Goal: Task Accomplishment & Management: Use online tool/utility

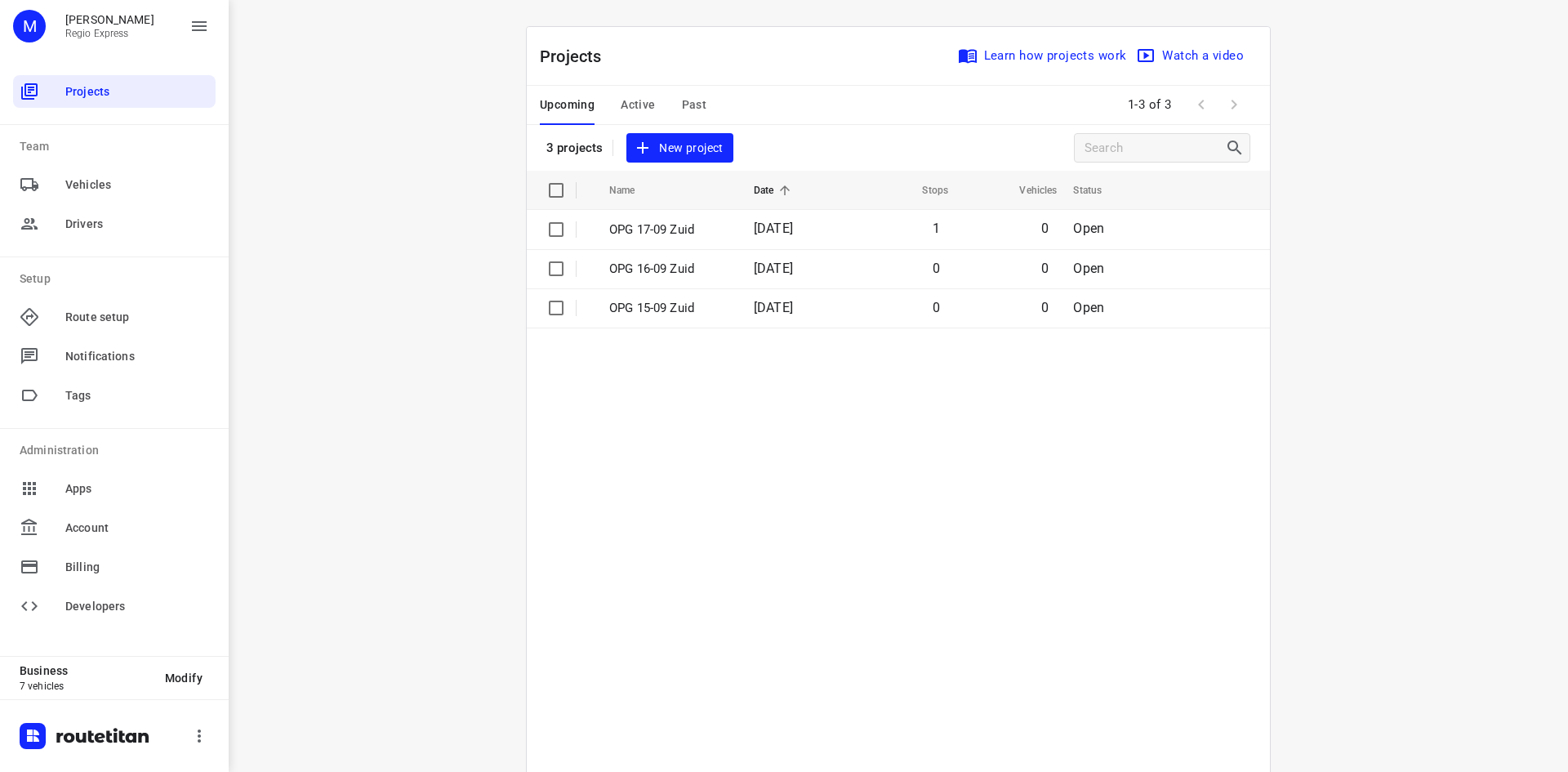
click at [624, 97] on span "Active" at bounding box center [638, 105] width 35 height 21
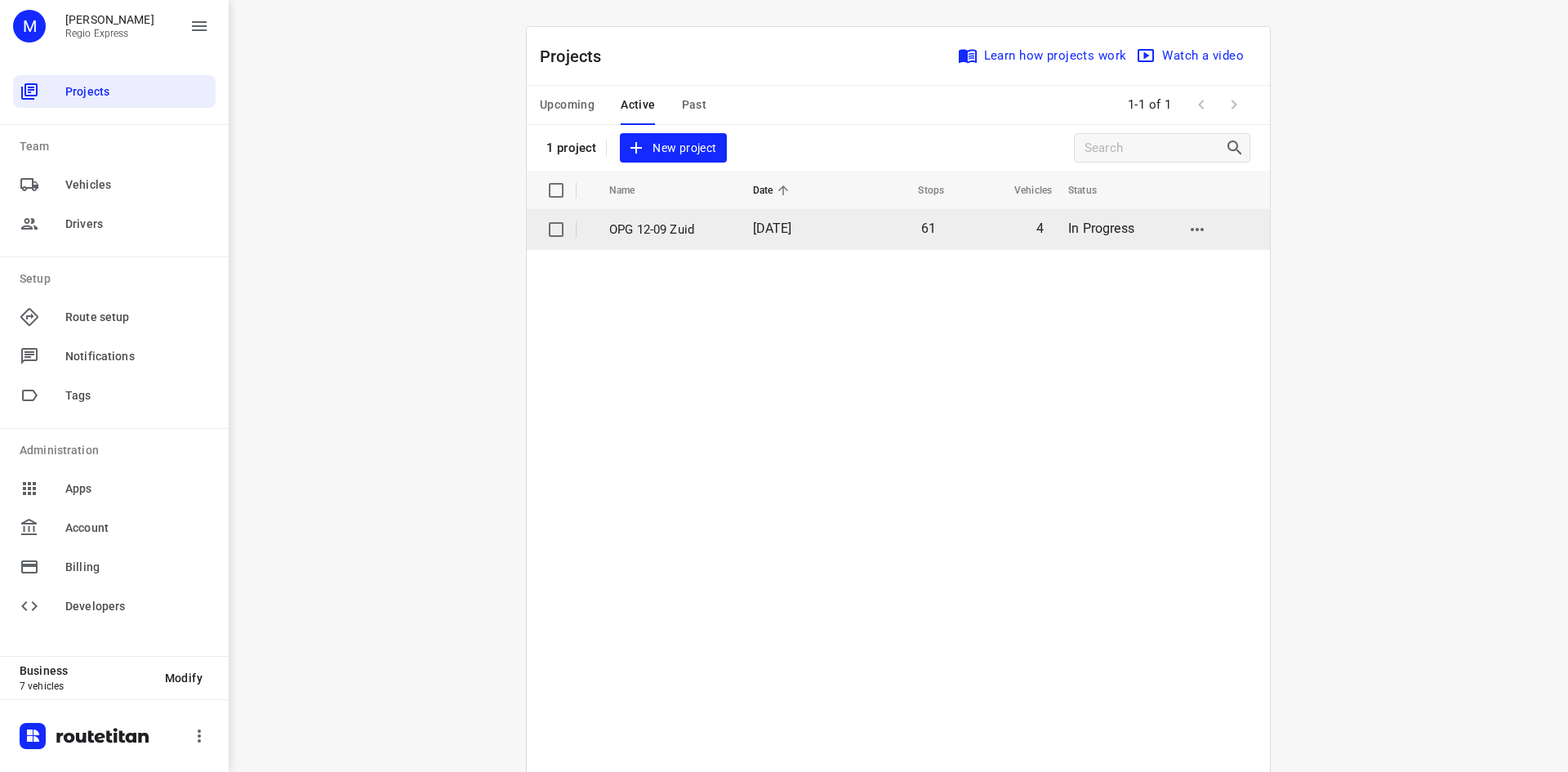
click at [761, 230] on span "[DATE]" at bounding box center [773, 228] width 39 height 16
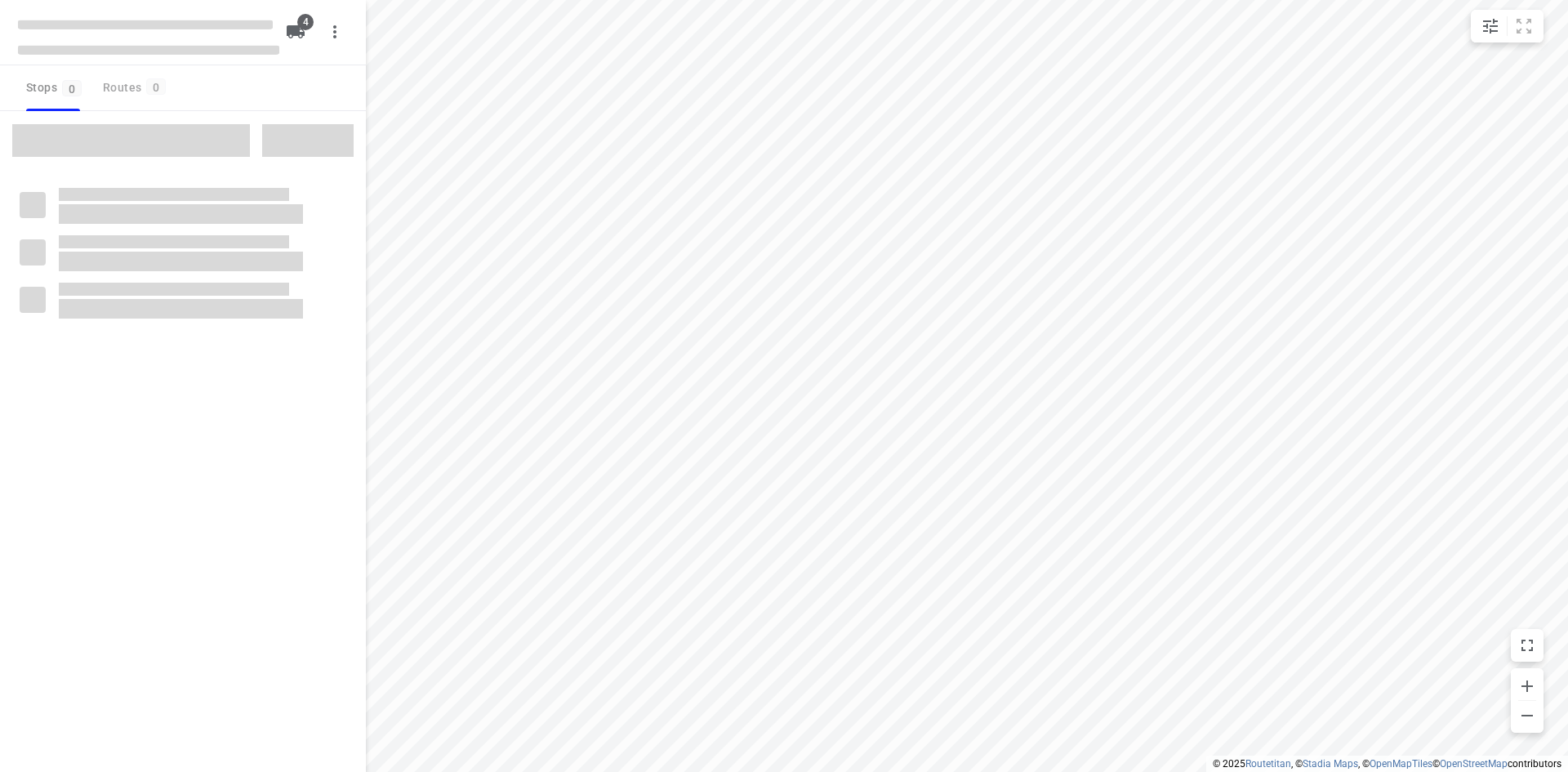
type input "distance"
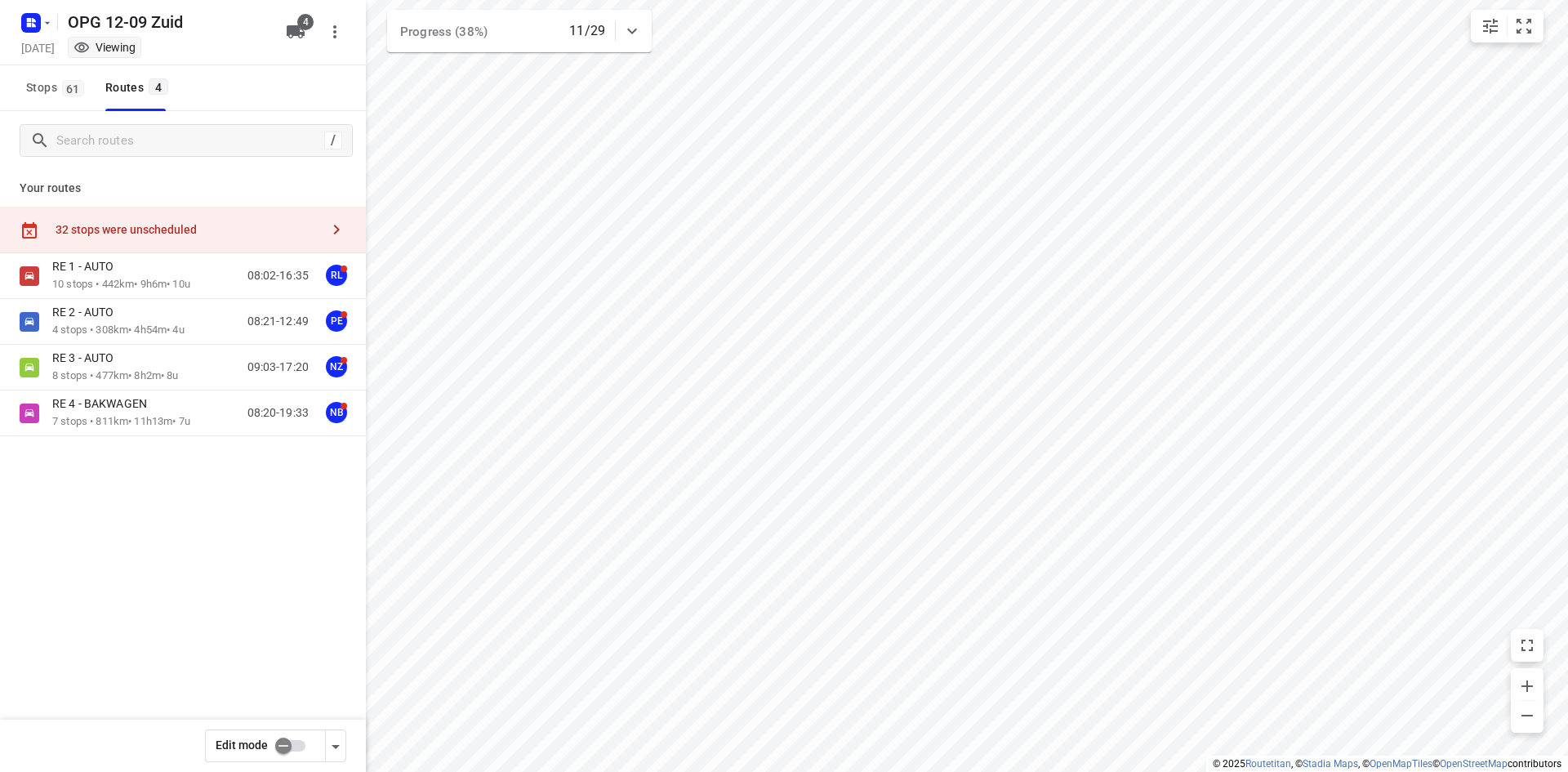
click at [35, 37] on div "OPG 12-09 Zuid [DATE] Viewing" at bounding box center [148, 31] width 261 height 57
click at [35, 26] on icon "button" at bounding box center [34, 24] width 4 height 4
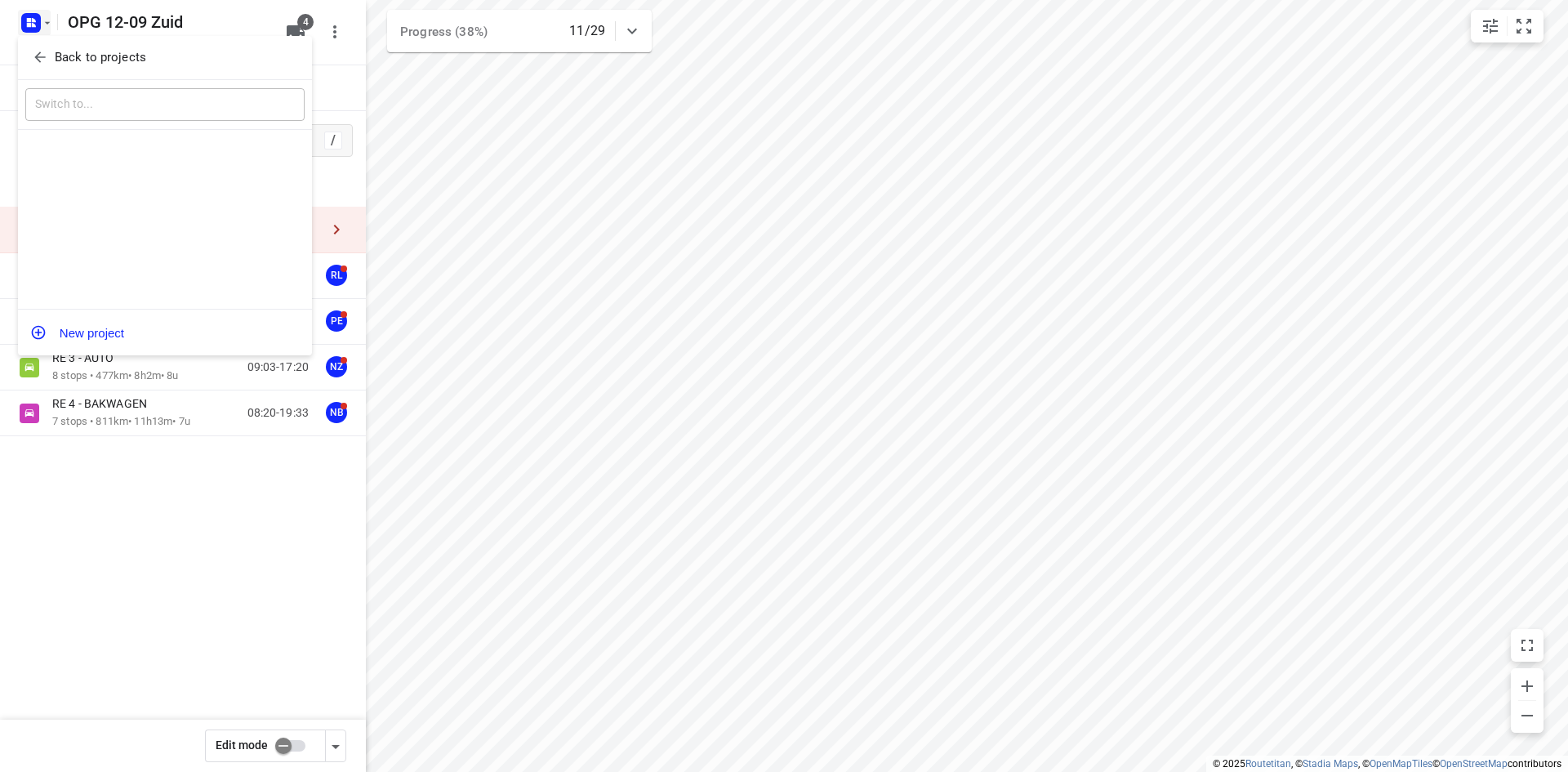
click at [38, 66] on icon "button" at bounding box center [39, 56] width 16 height 16
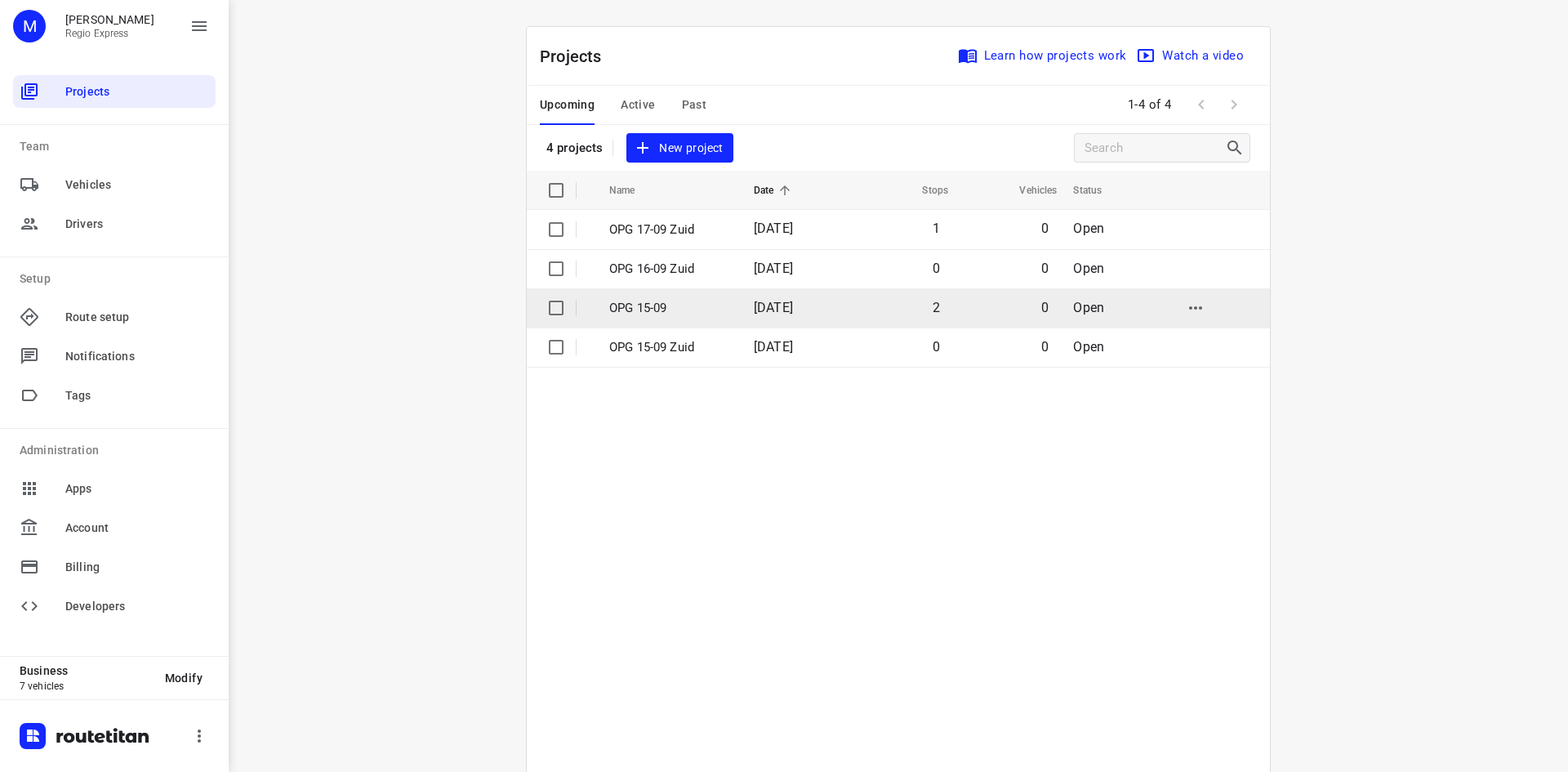
click at [660, 316] on p "OPG 15-09" at bounding box center [669, 308] width 120 height 19
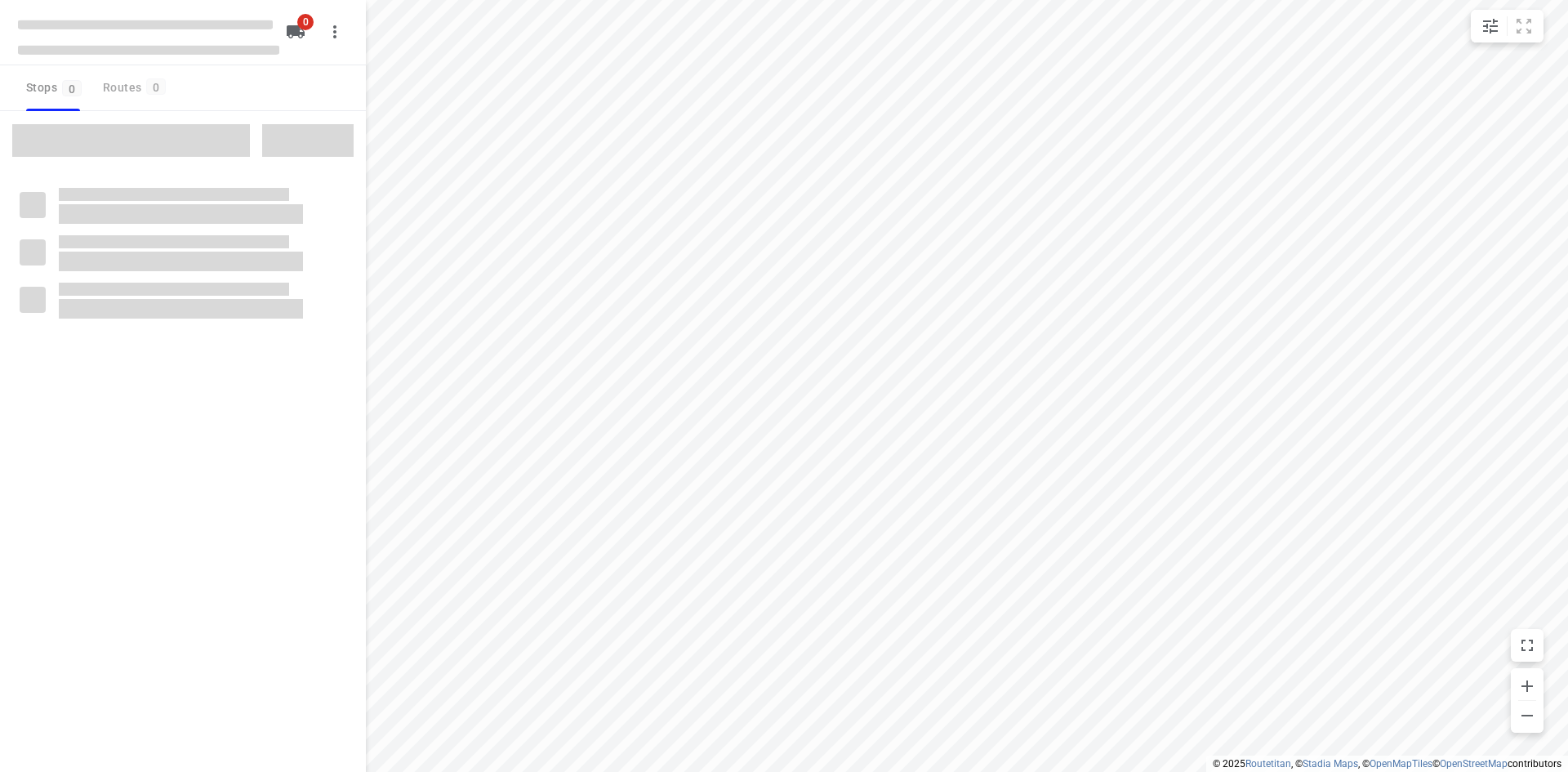
type input "distance"
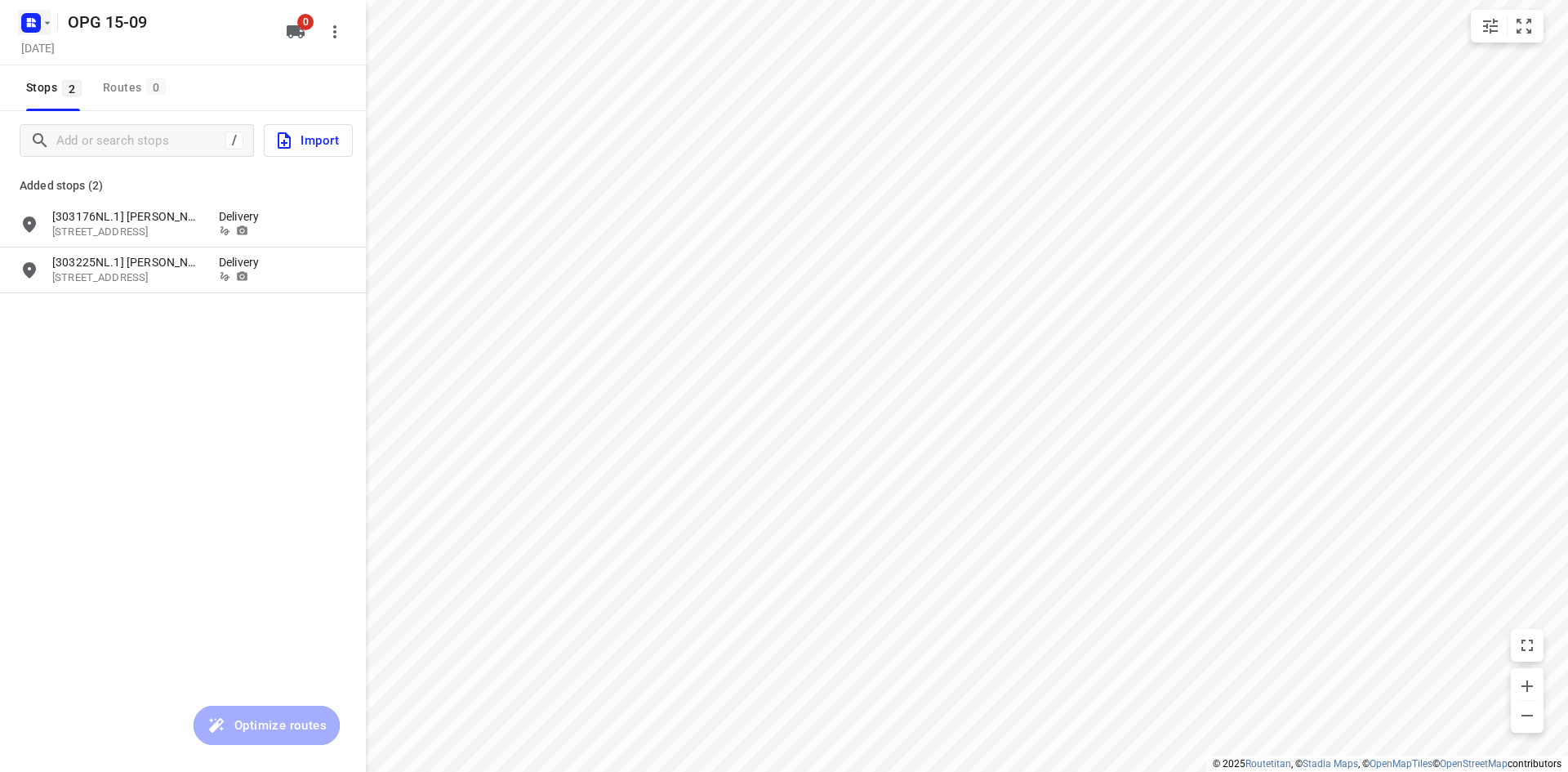
click at [38, 25] on rect "button" at bounding box center [31, 23] width 20 height 20
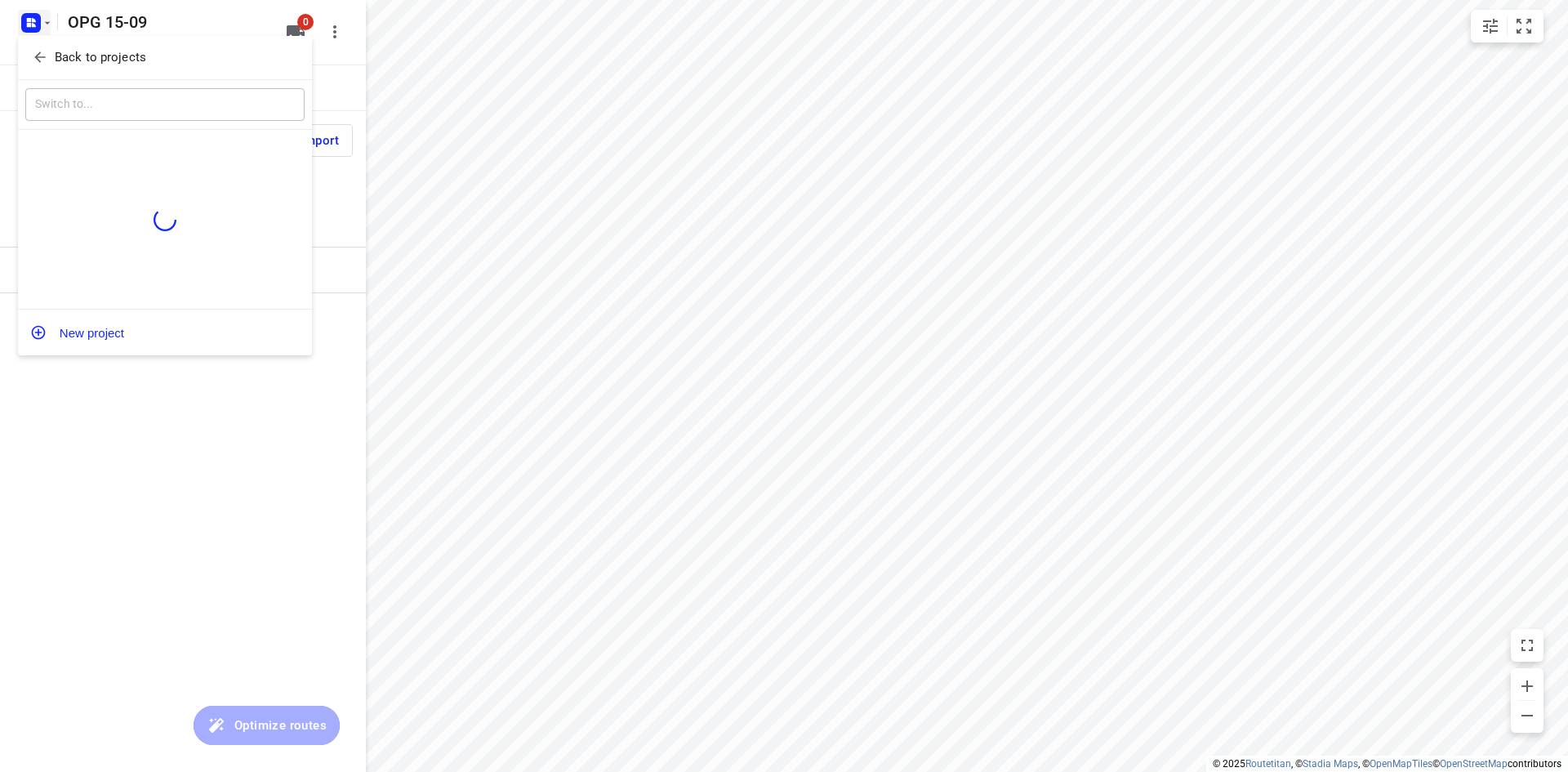
click at [69, 72] on div "Back to projects" at bounding box center [164, 57] width 294 height 44
click at [72, 66] on p "Back to projects" at bounding box center [100, 57] width 91 height 19
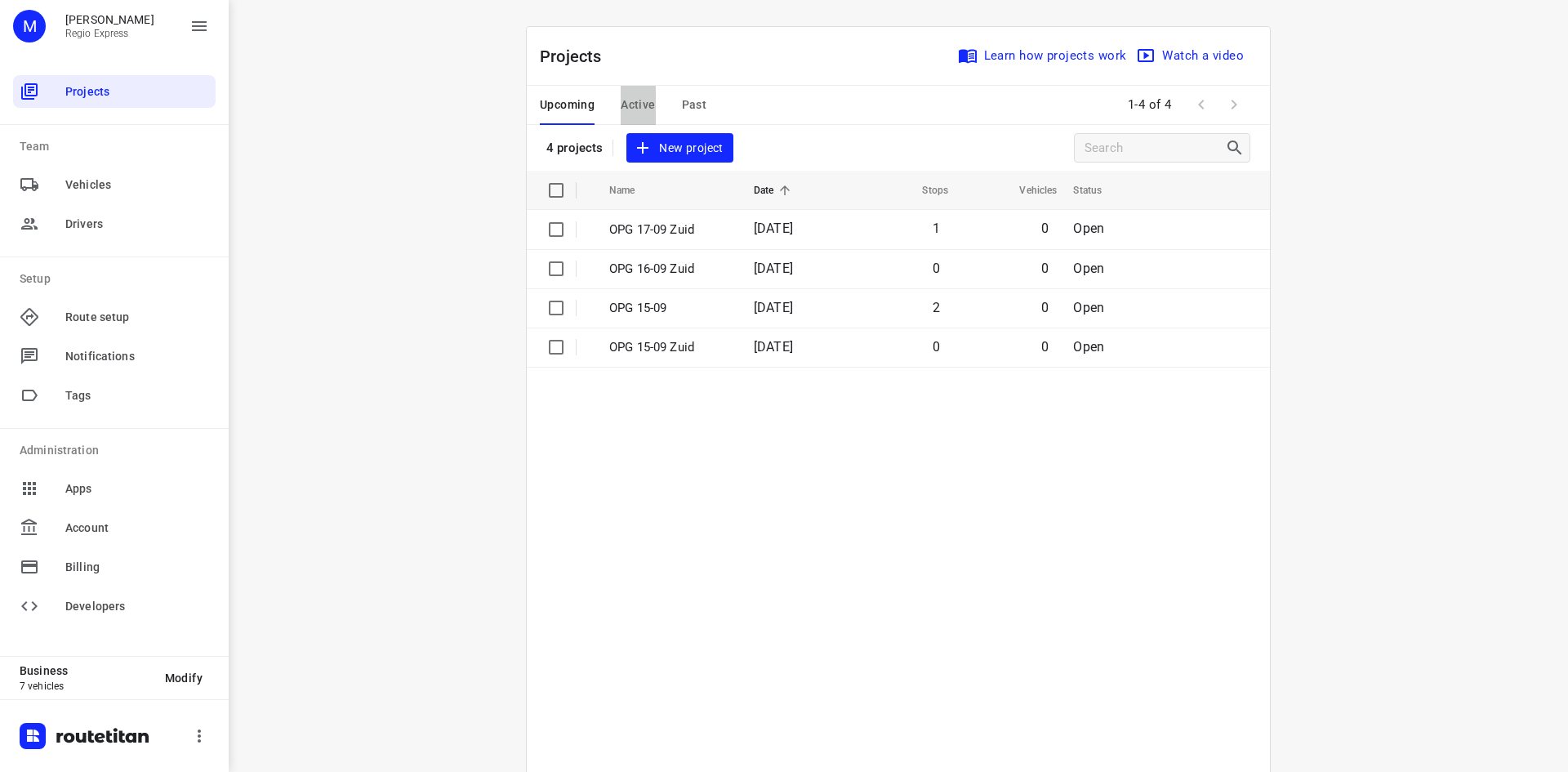
click at [635, 103] on span "Active" at bounding box center [638, 105] width 35 height 21
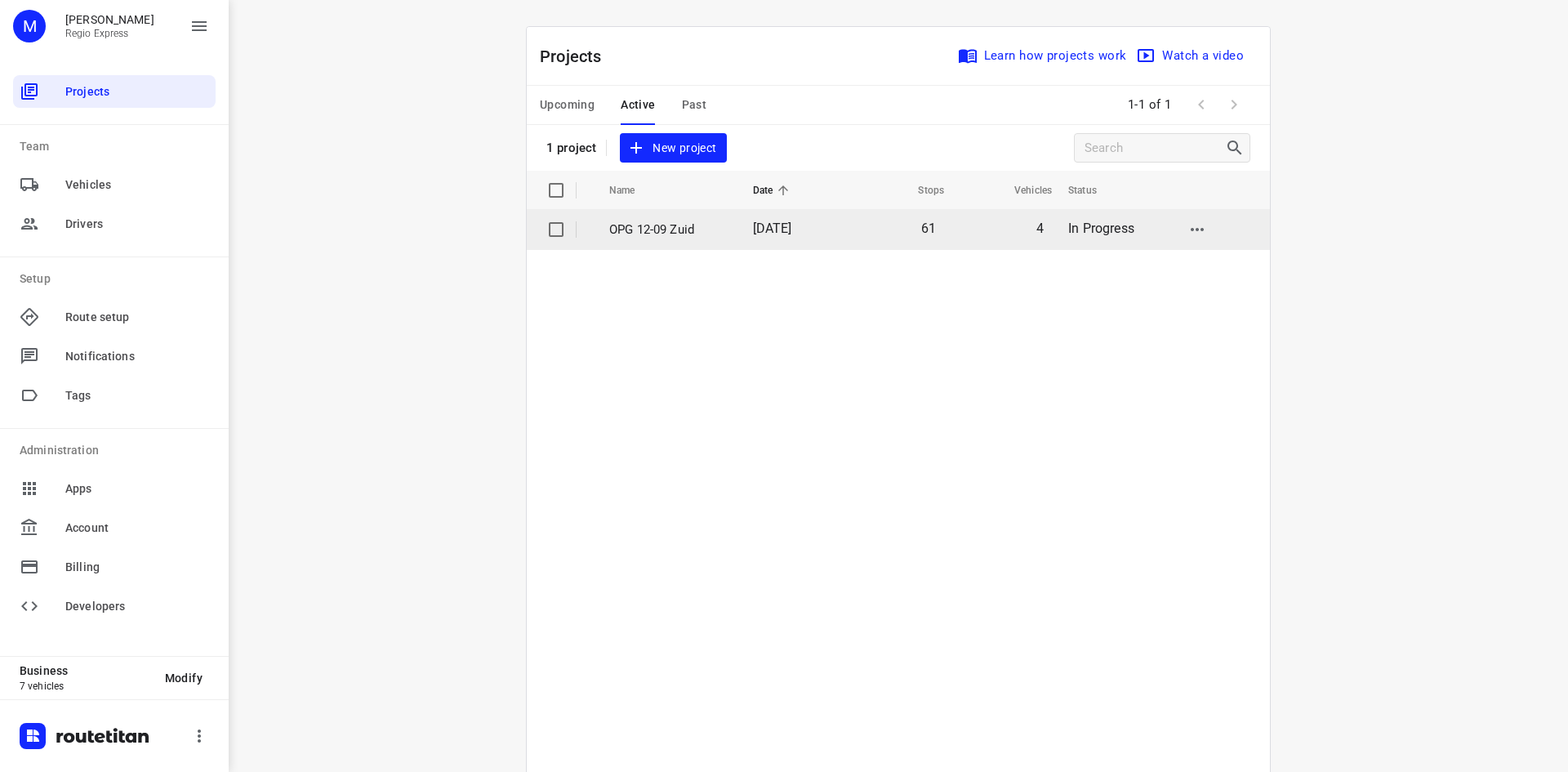
click at [649, 218] on td "OPG 12-09 Zuid" at bounding box center [666, 230] width 147 height 39
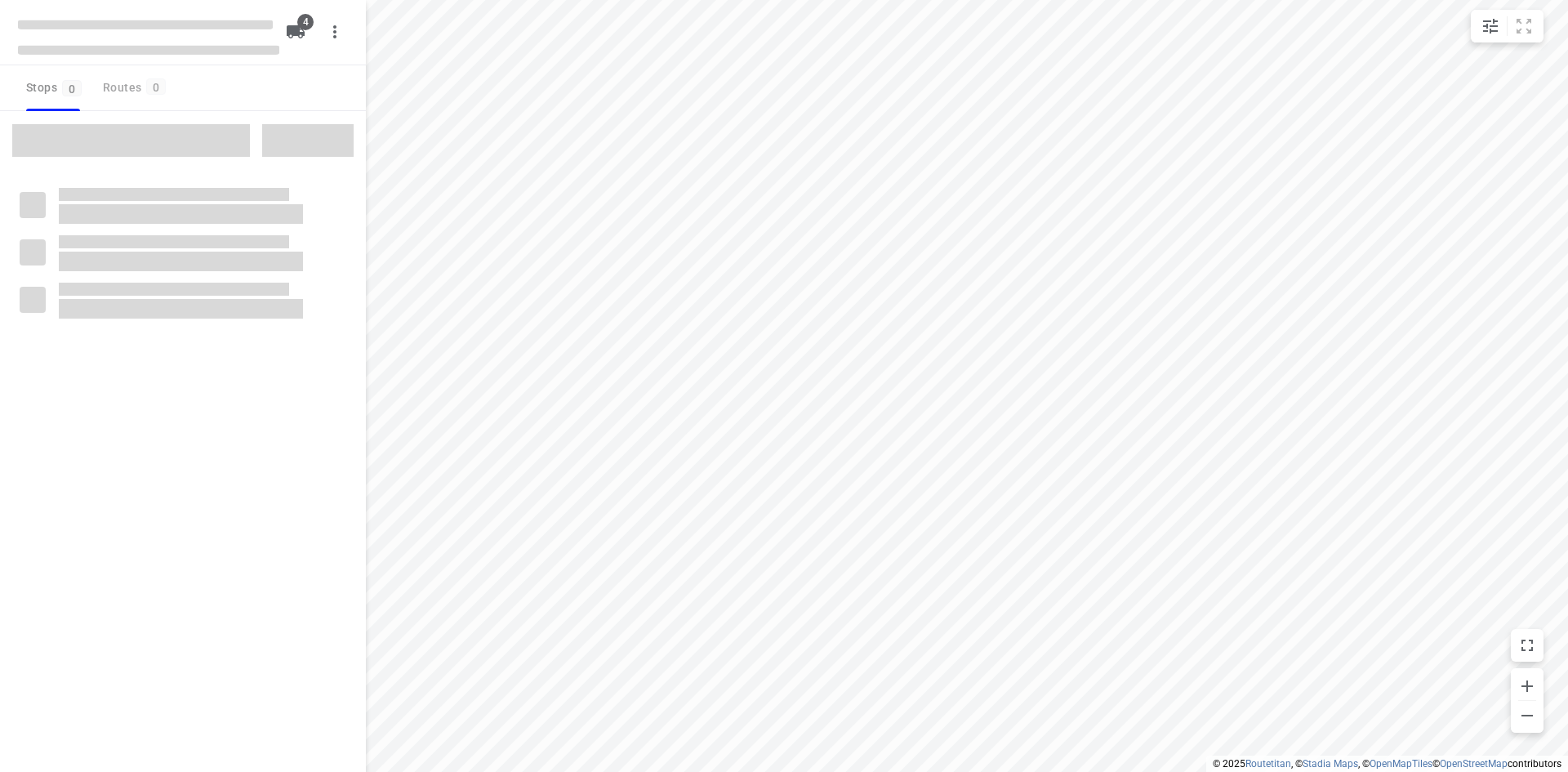
type input "distance"
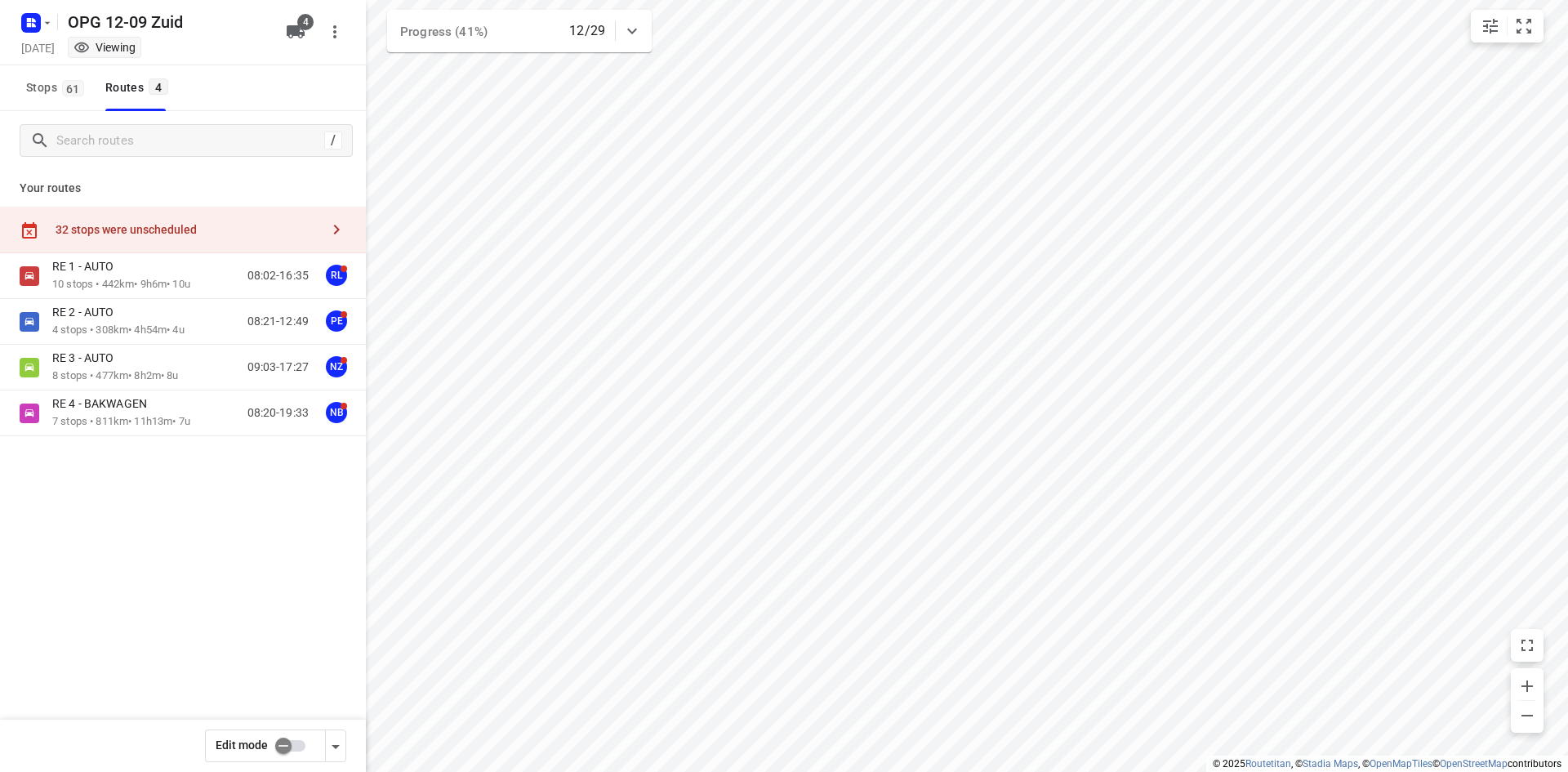
click at [285, 740] on input "checkbox" at bounding box center [283, 746] width 93 height 31
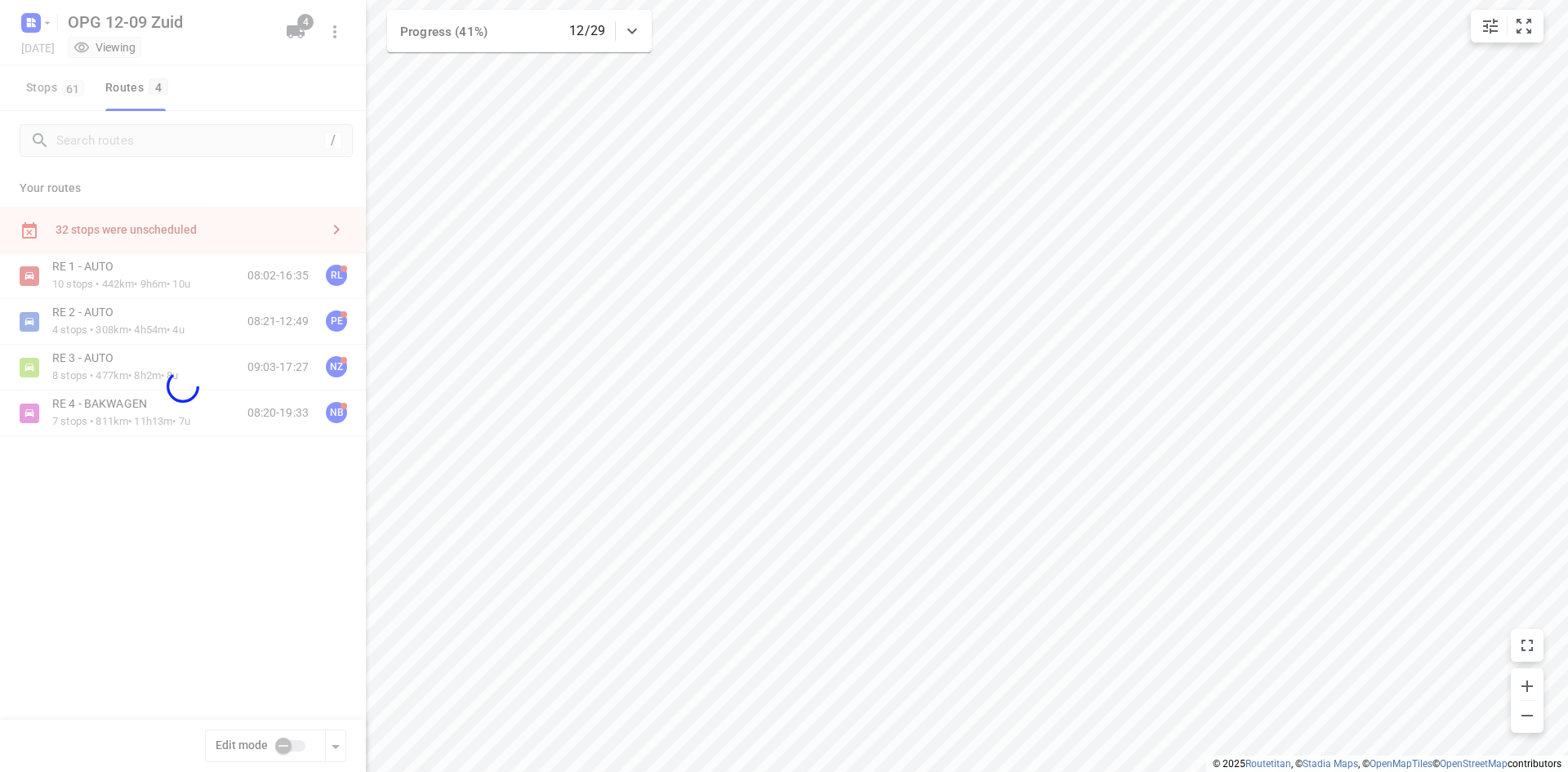
checkbox input "true"
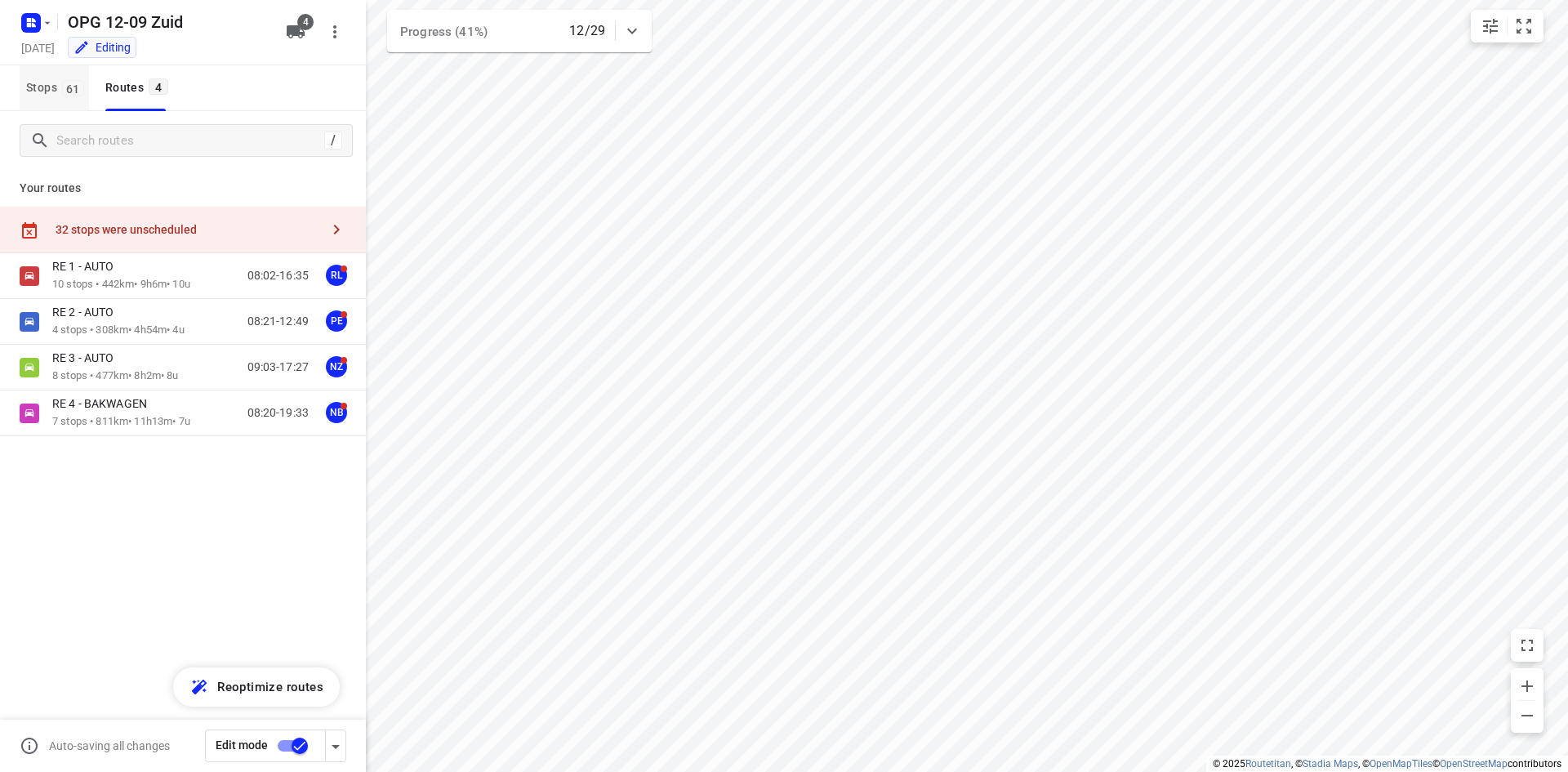
click at [71, 103] on button "Stops 61" at bounding box center [54, 88] width 69 height 46
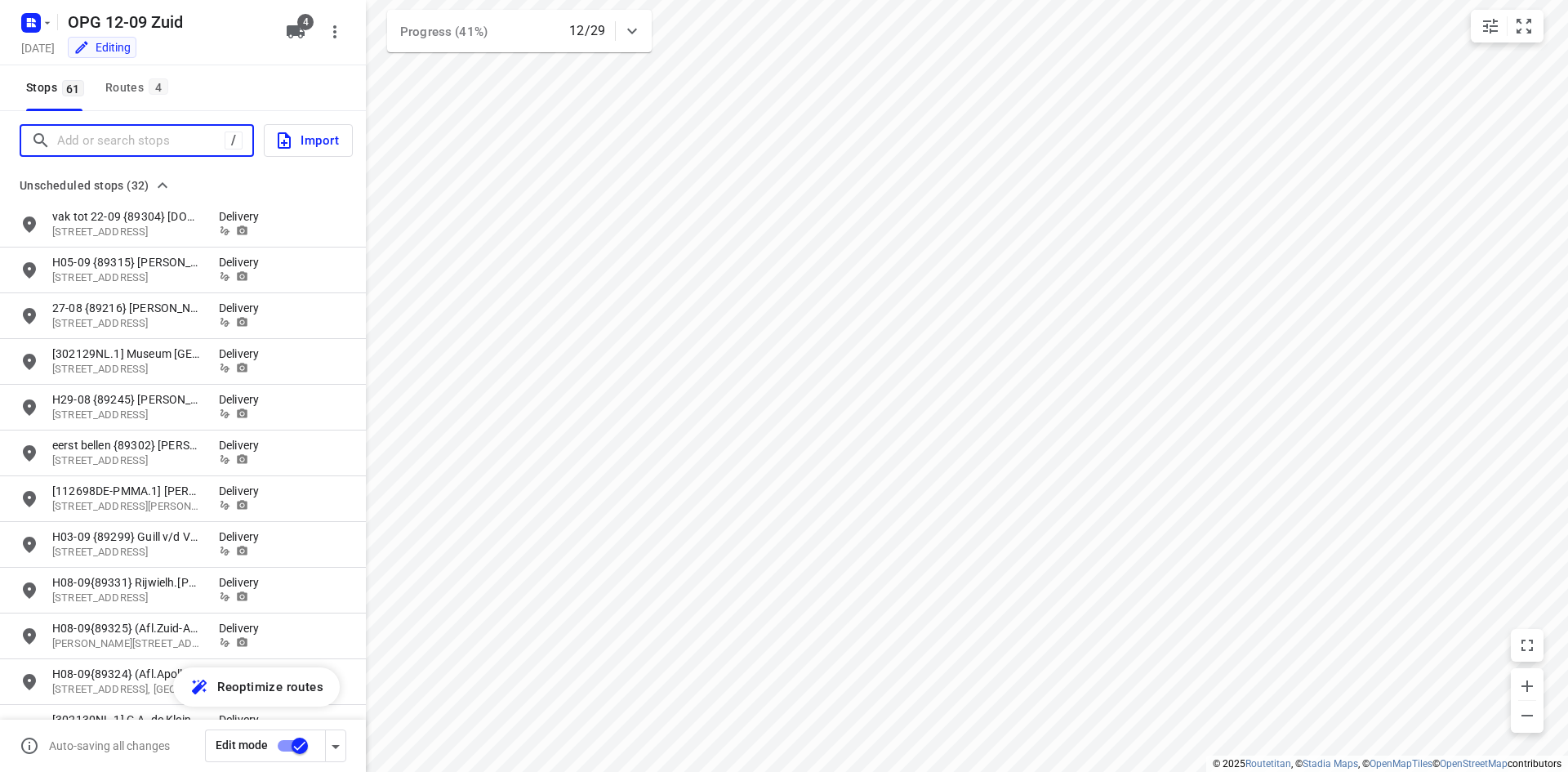
click at [89, 150] on input "Add or search stops" at bounding box center [141, 141] width 167 height 25
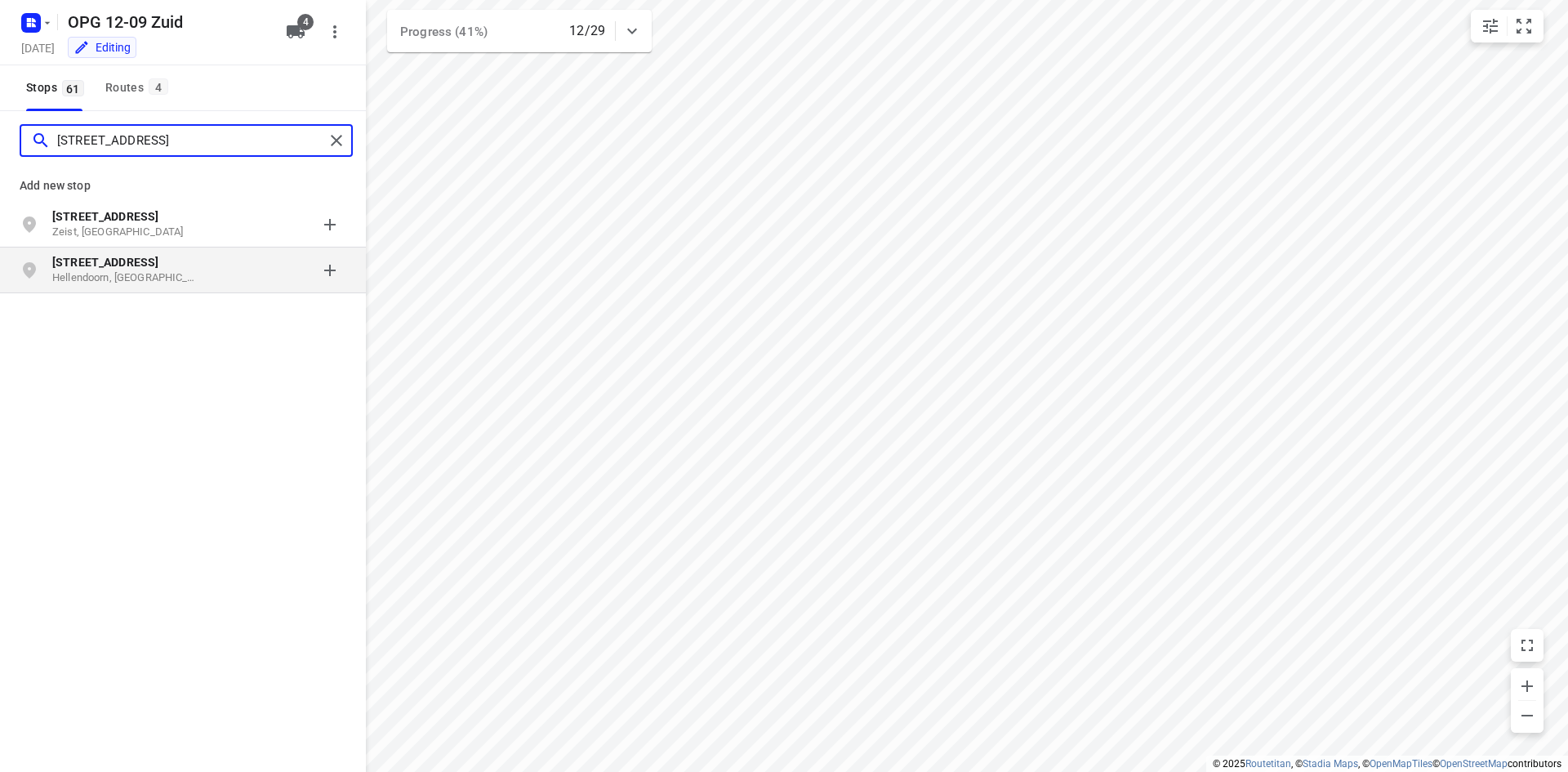
type input "[STREET_ADDRESS]"
click at [139, 260] on b "[STREET_ADDRESS]" at bounding box center [105, 262] width 106 height 13
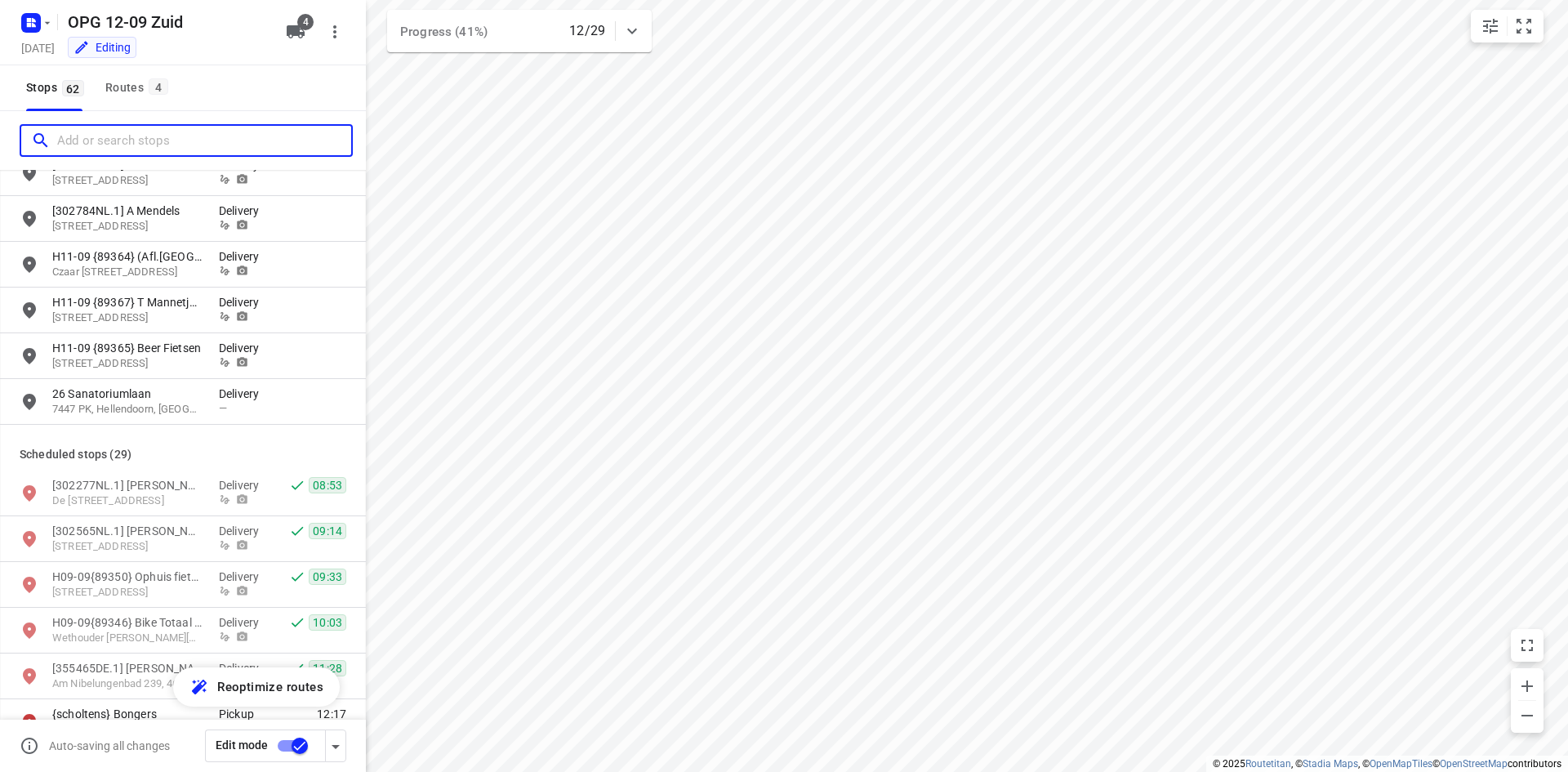
scroll to position [1307, 0]
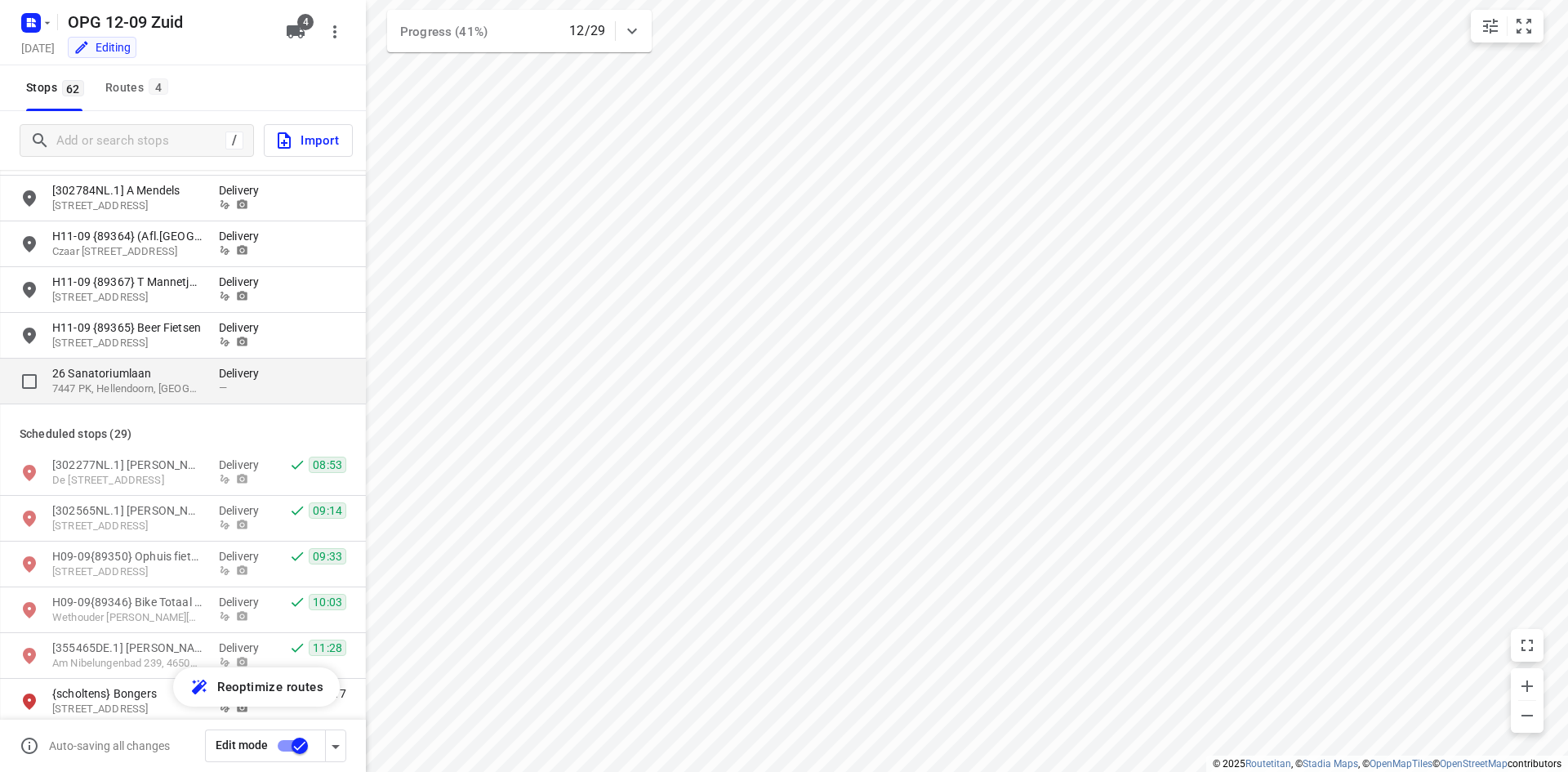
click at [161, 387] on p "7447 PK, Hellendoorn, [GEOGRAPHIC_DATA]" at bounding box center [128, 389] width 150 height 16
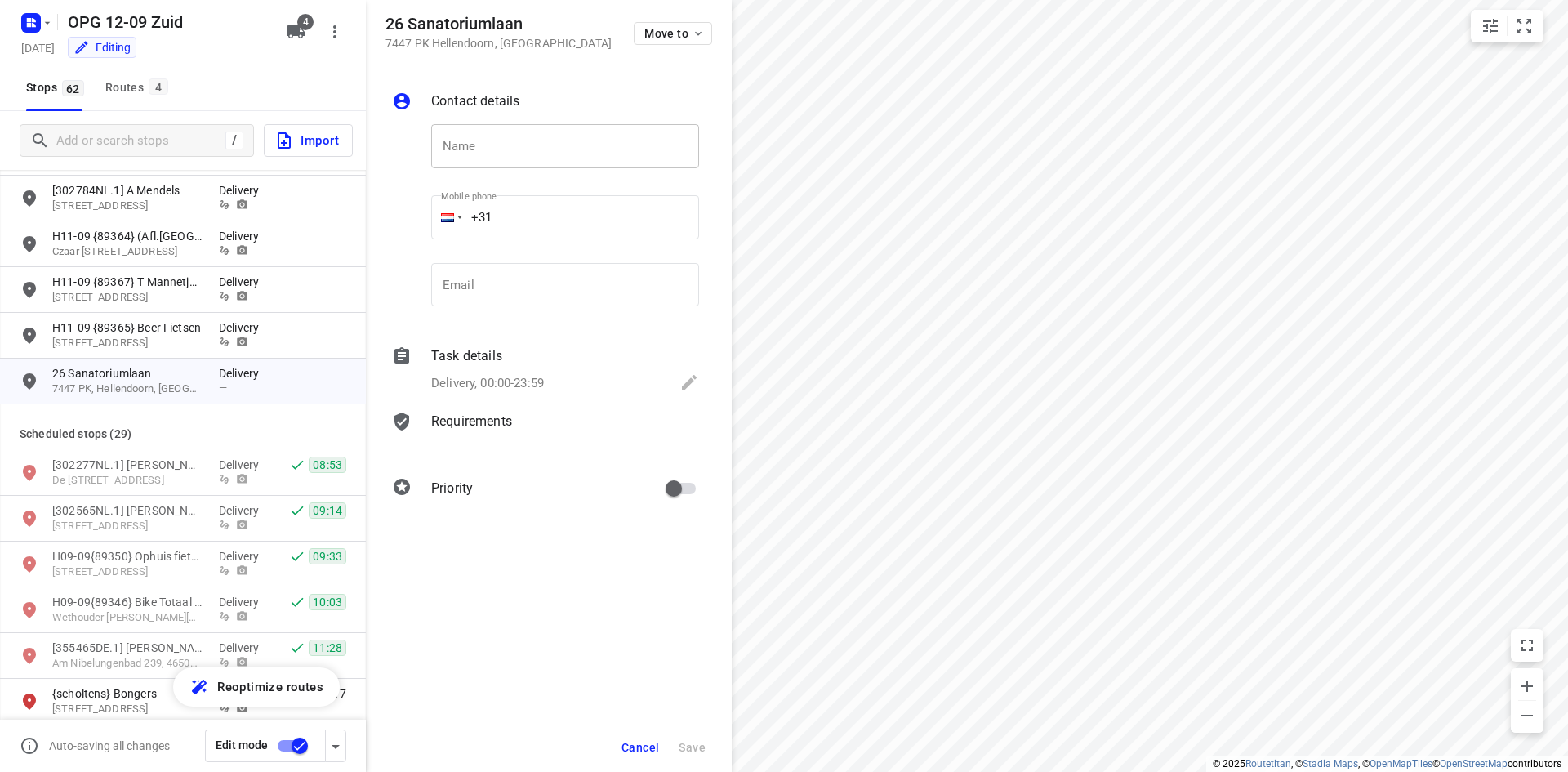
click at [499, 144] on input "text" at bounding box center [564, 146] width 268 height 44
type input "15-9 {choco} Twente Decadente"
click at [463, 377] on p "Delivery, 00:00-23:59" at bounding box center [487, 383] width 113 height 19
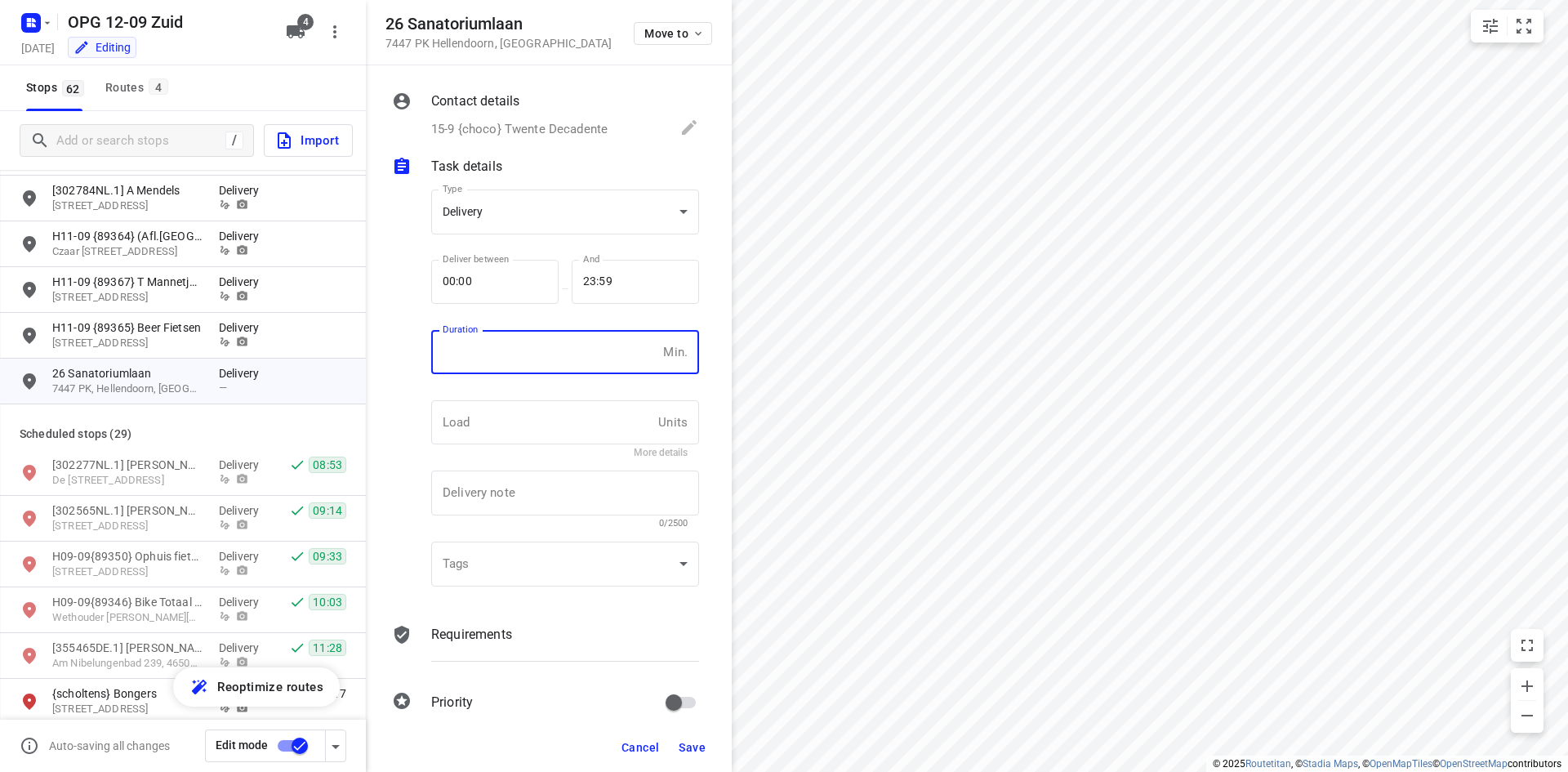
click at [546, 333] on input "number" at bounding box center [544, 351] width 225 height 44
type input "10"
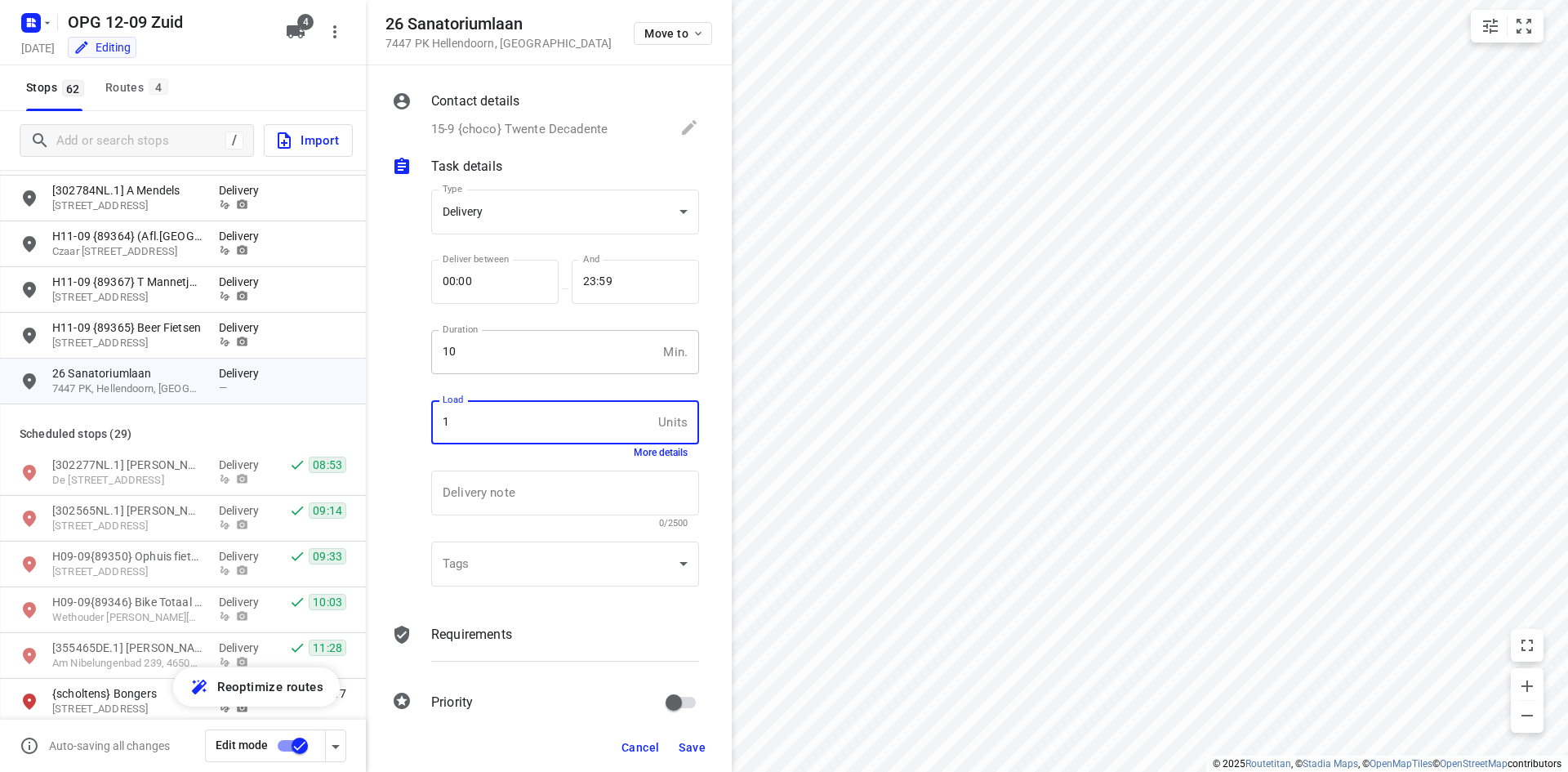
type input "1"
click at [565, 627] on div "Requirements" at bounding box center [564, 634] width 268 height 20
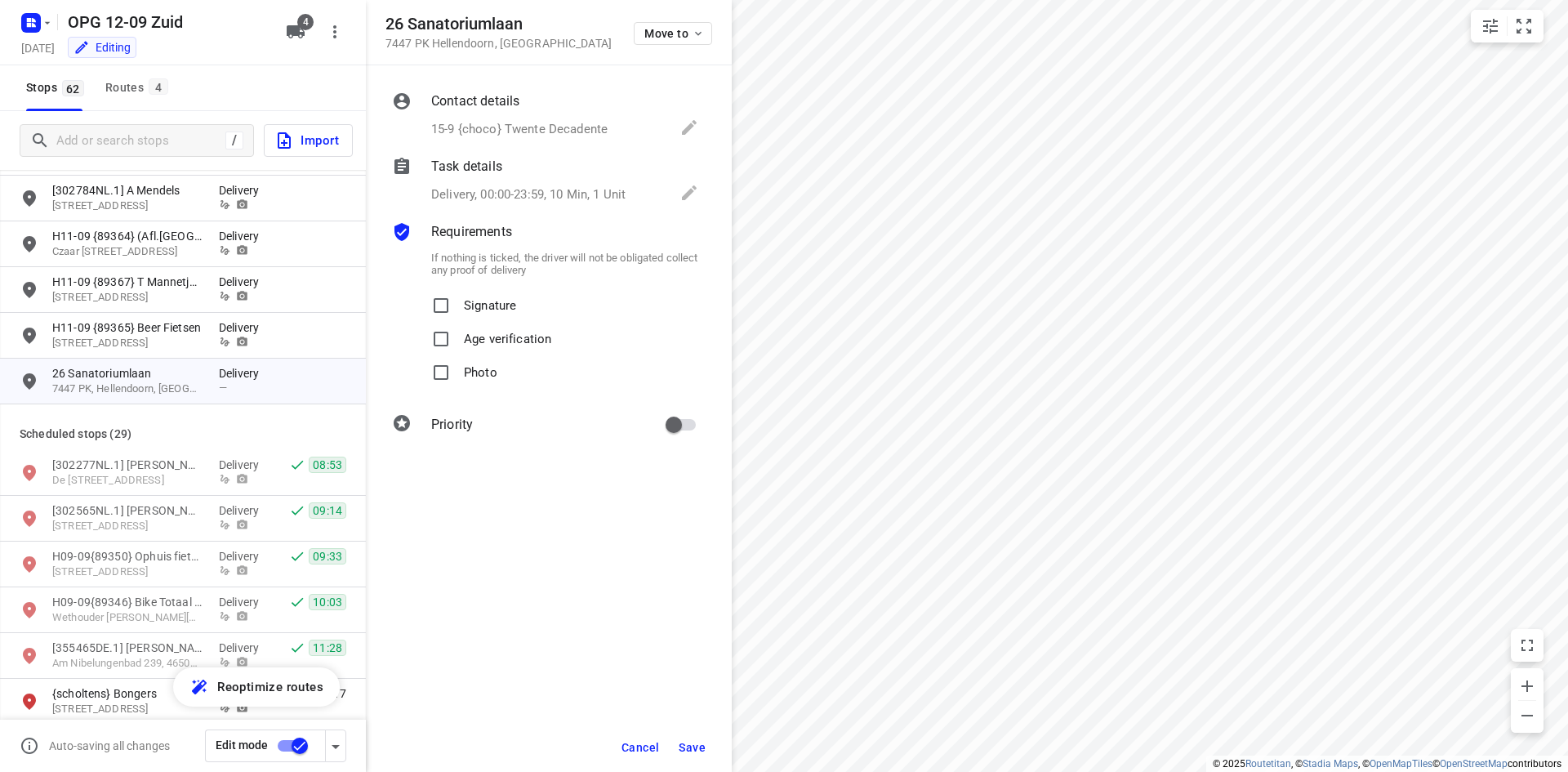
click at [502, 301] on p "Signature" at bounding box center [490, 301] width 53 height 23
click at [457, 301] on input "Signature" at bounding box center [440, 305] width 33 height 33
checkbox input "true"
click at [496, 378] on div "Photo" at bounding box center [564, 373] width 268 height 34
click at [480, 380] on span "Photo" at bounding box center [481, 373] width 34 height 34
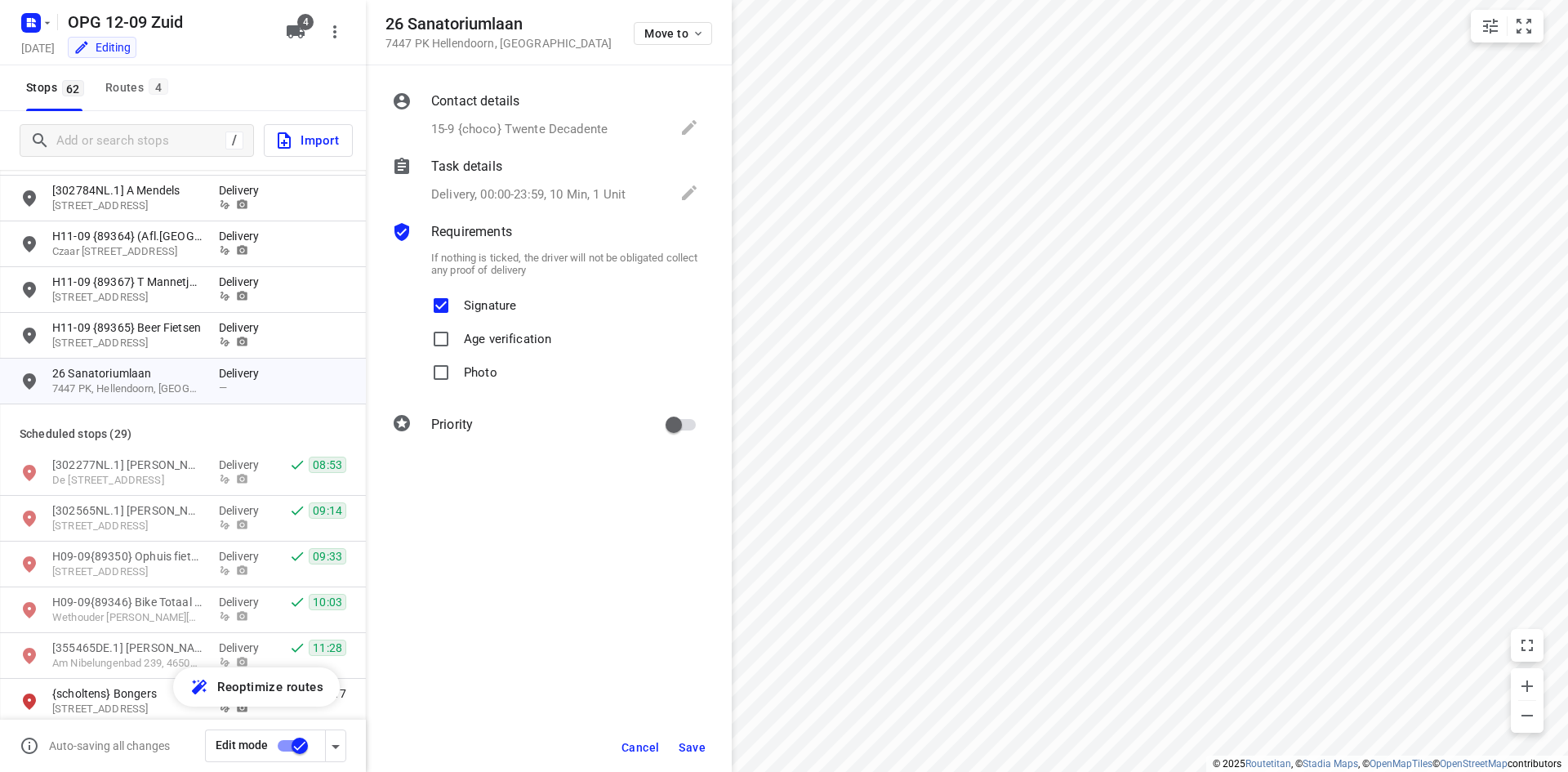
click at [457, 380] on input "Photo" at bounding box center [440, 372] width 33 height 33
checkbox input "true"
click at [680, 425] on input "primary checkbox" at bounding box center [673, 425] width 93 height 31
checkbox input "true"
click at [699, 748] on span "Save" at bounding box center [692, 748] width 27 height 13
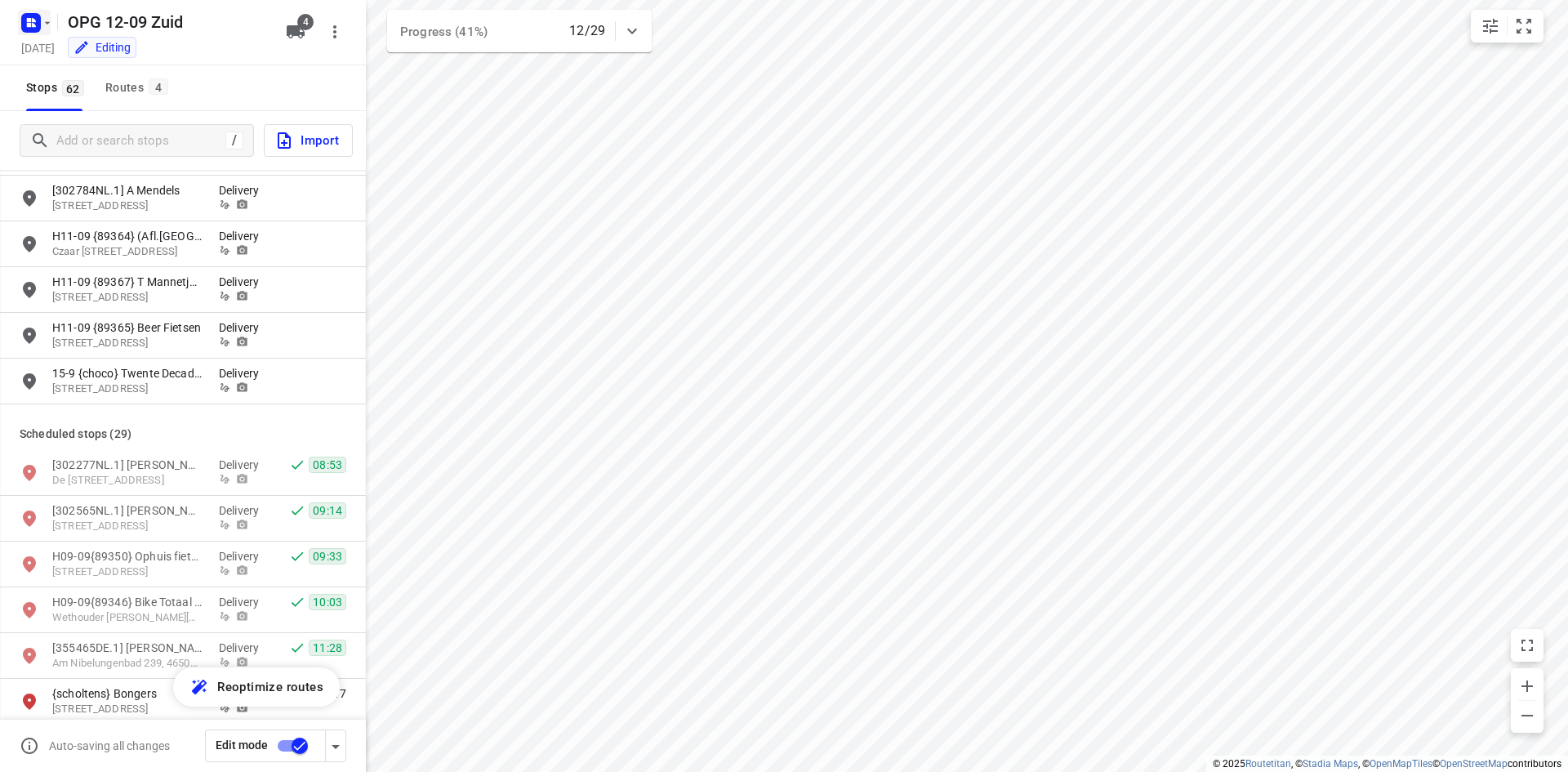
click at [35, 19] on icon "button" at bounding box center [34, 20] width 4 height 4
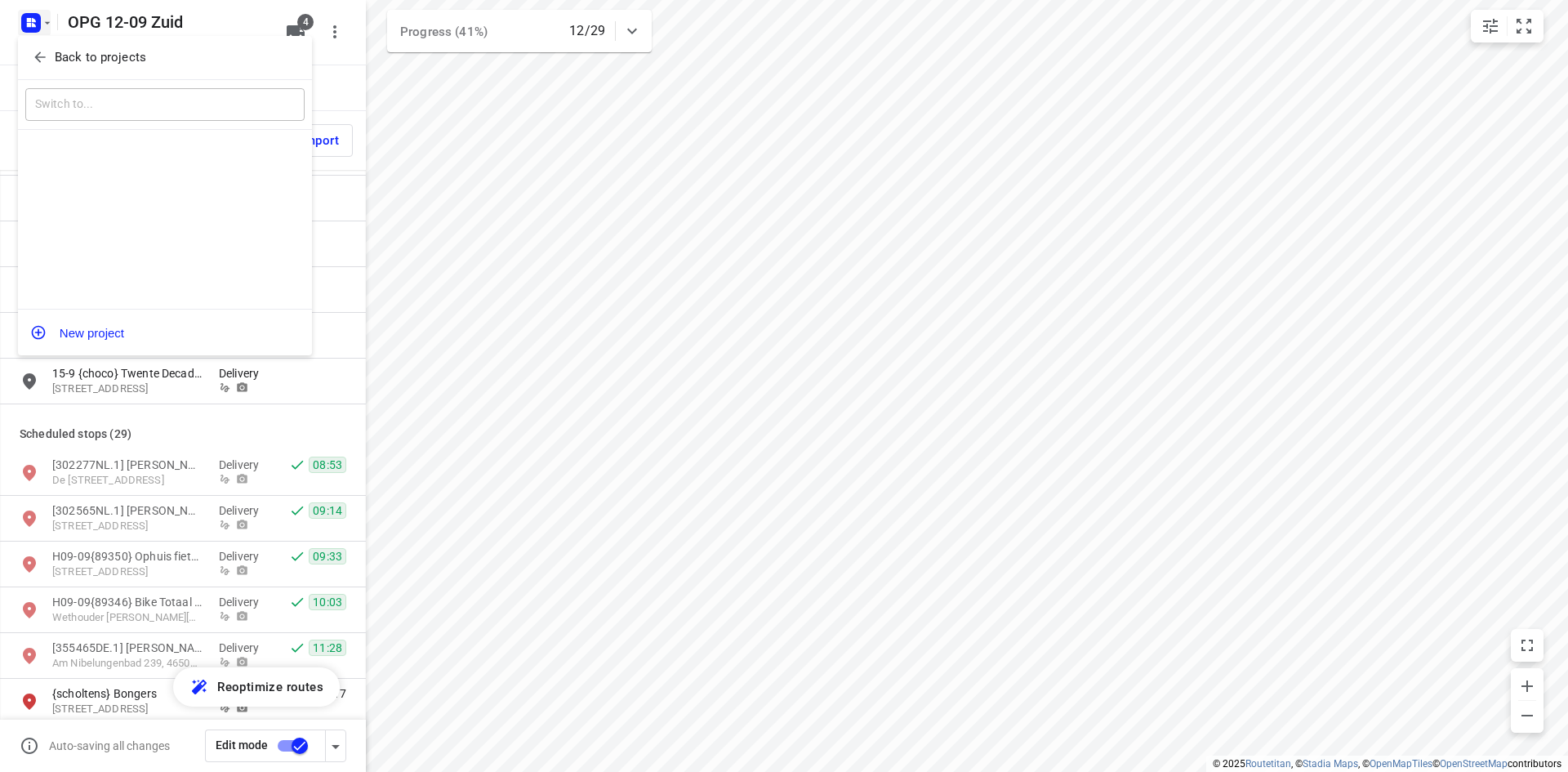
click at [47, 51] on icon "button" at bounding box center [39, 56] width 16 height 16
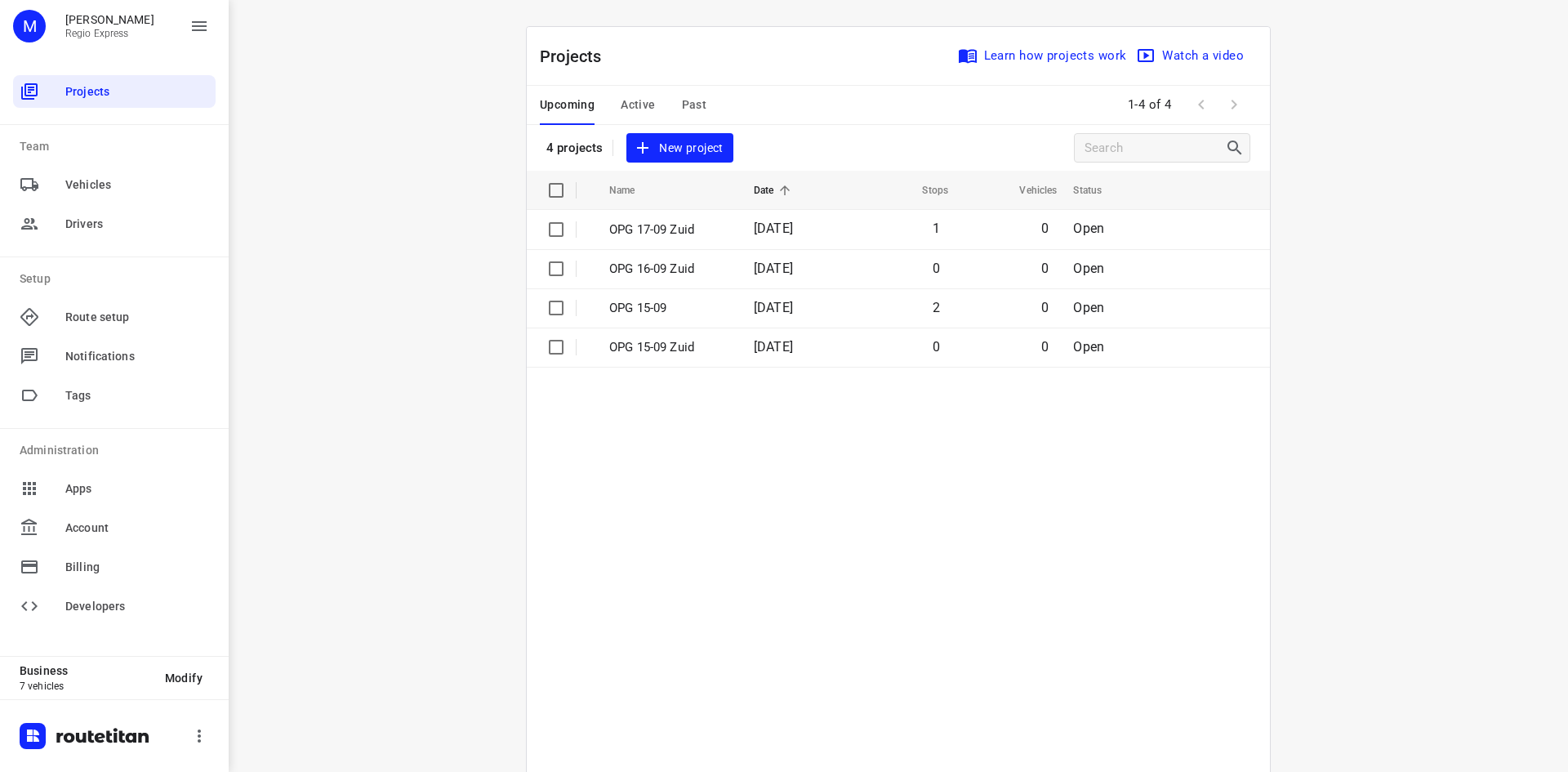
click at [624, 100] on span "Active" at bounding box center [638, 105] width 35 height 21
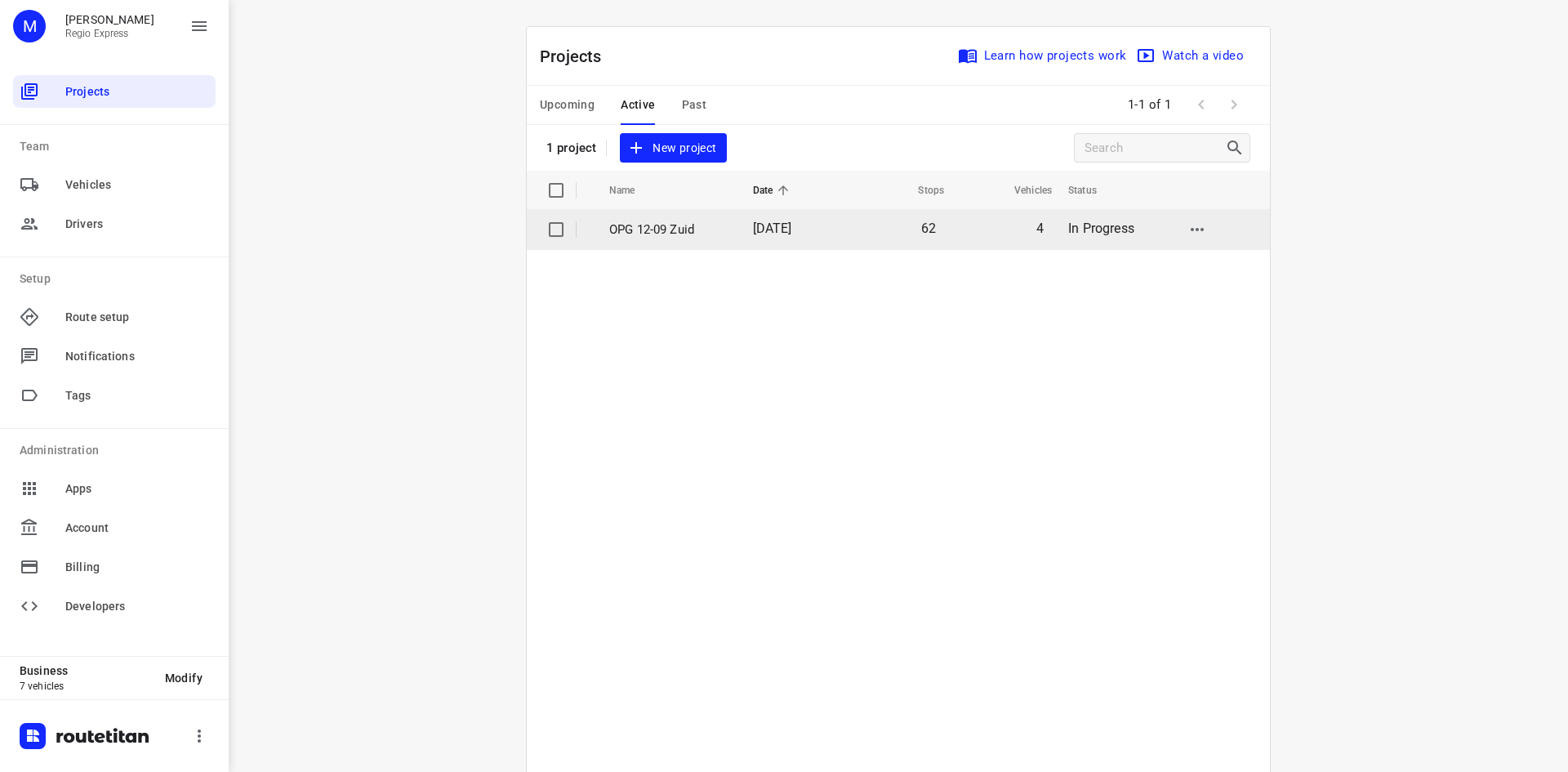
click at [776, 229] on span "[DATE]" at bounding box center [773, 228] width 39 height 16
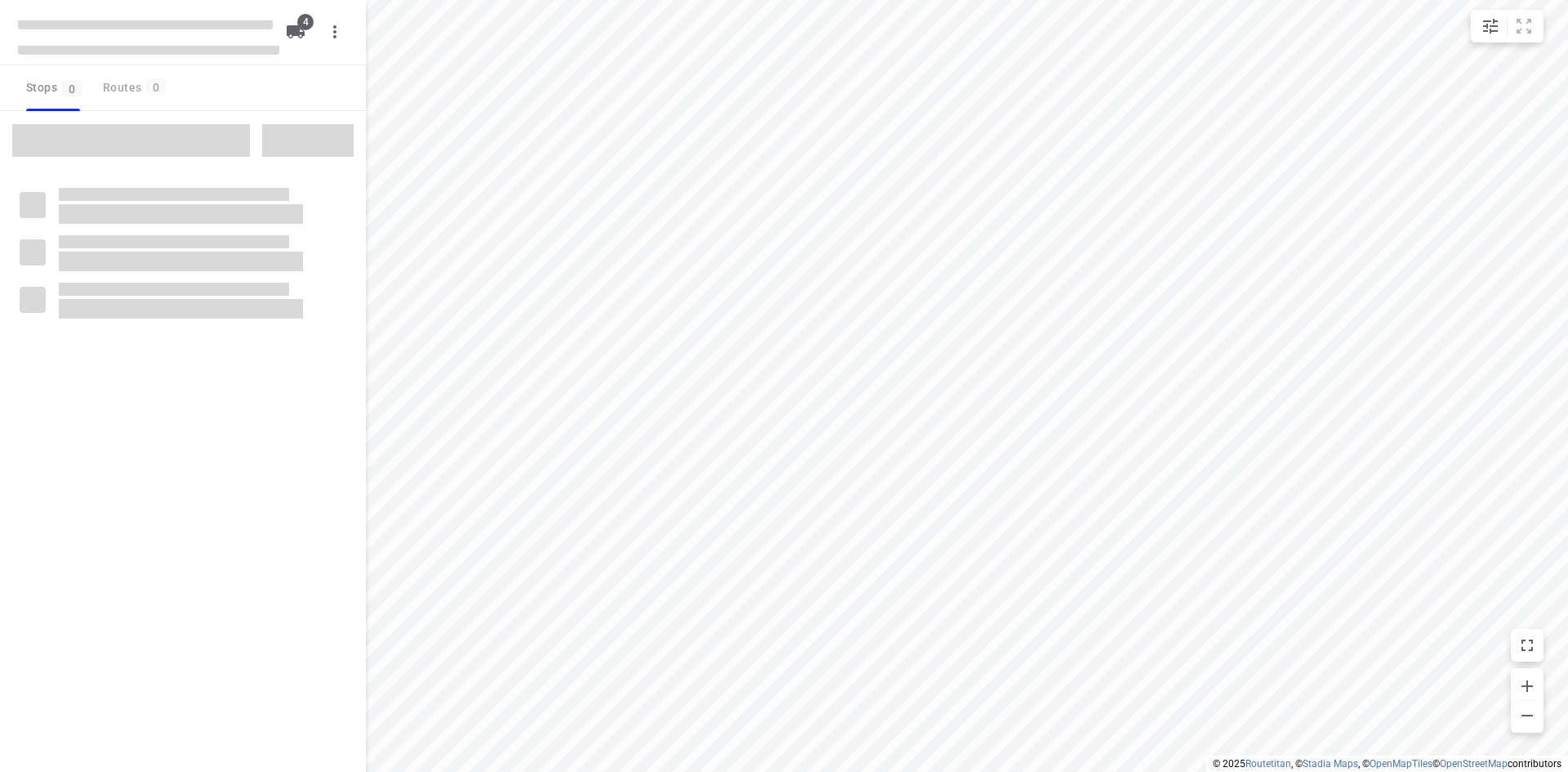
type input "distance"
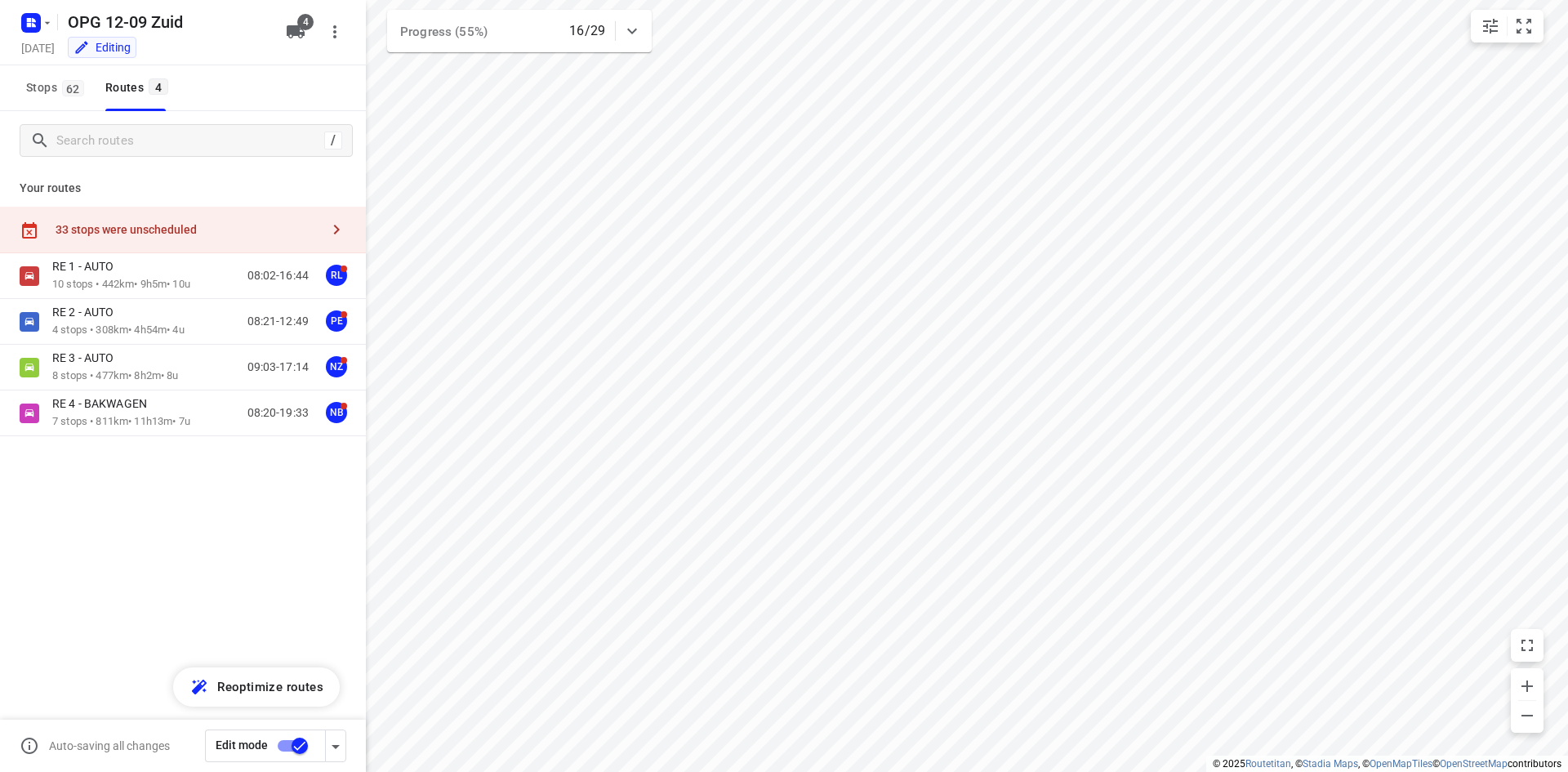
click at [54, 82] on span "Stops 62" at bounding box center [57, 88] width 63 height 21
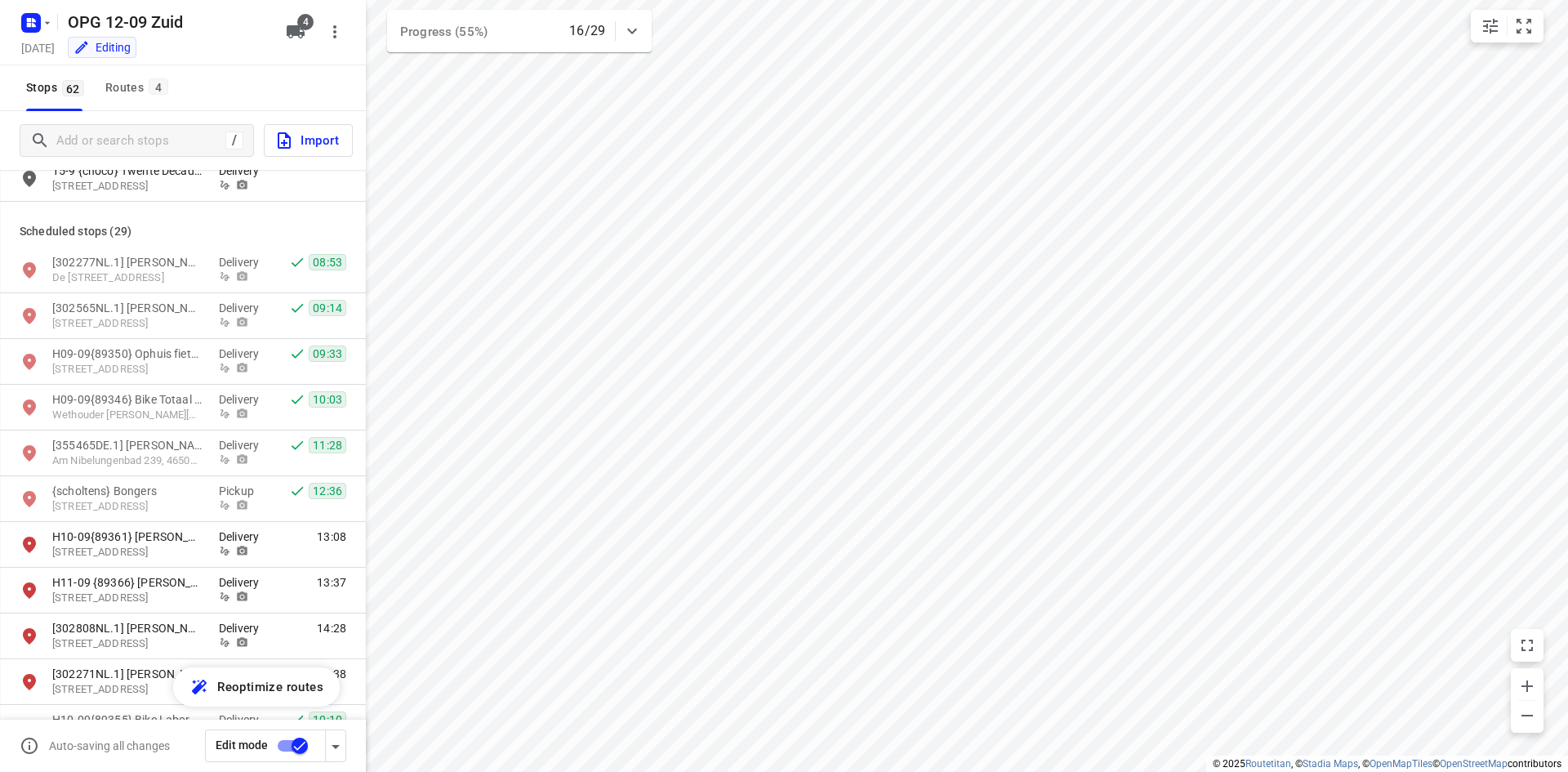
scroll to position [1628, 0]
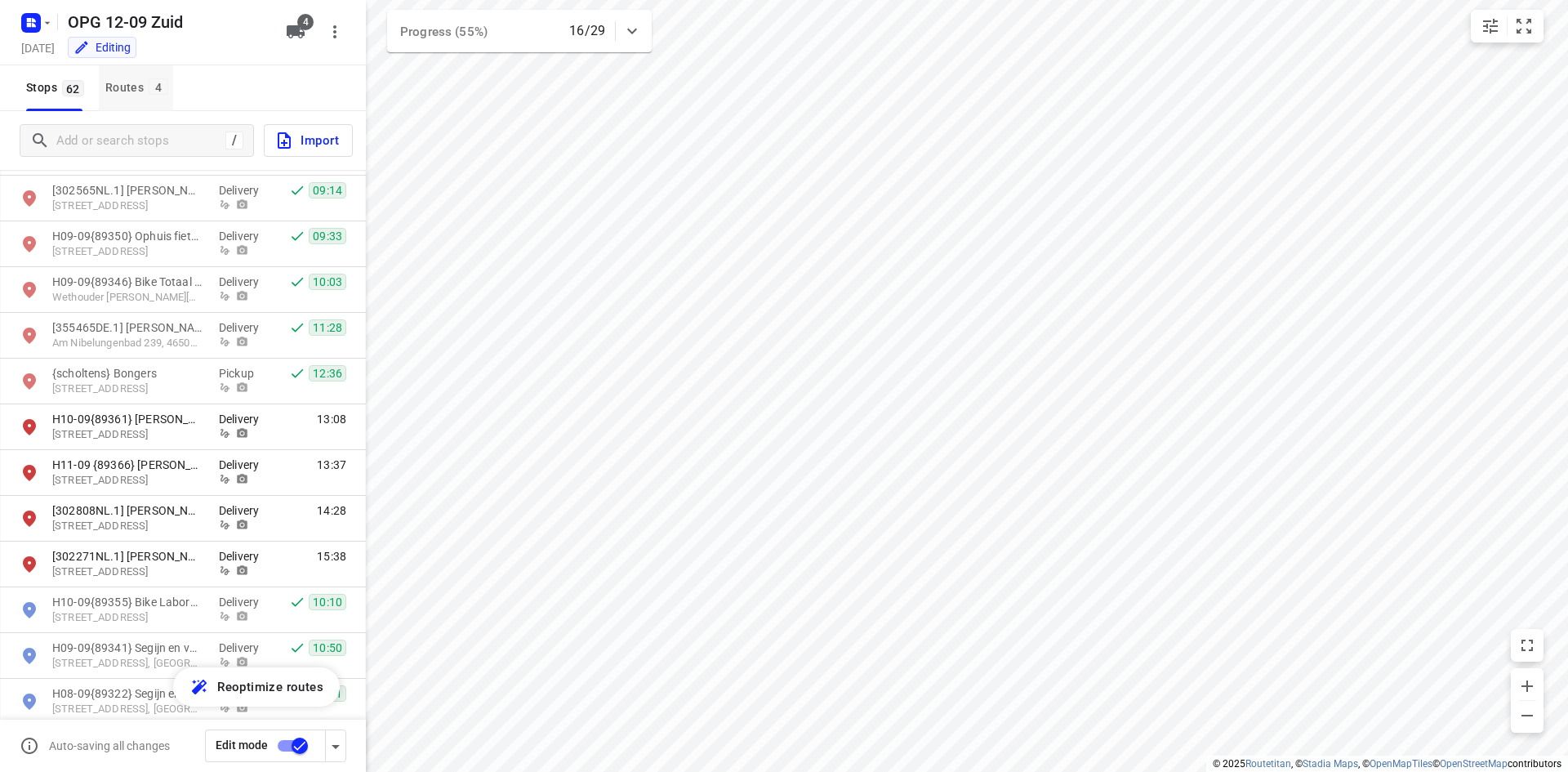
click at [132, 98] on div "Routes 4" at bounding box center [139, 88] width 68 height 21
